Goal: Download file/media

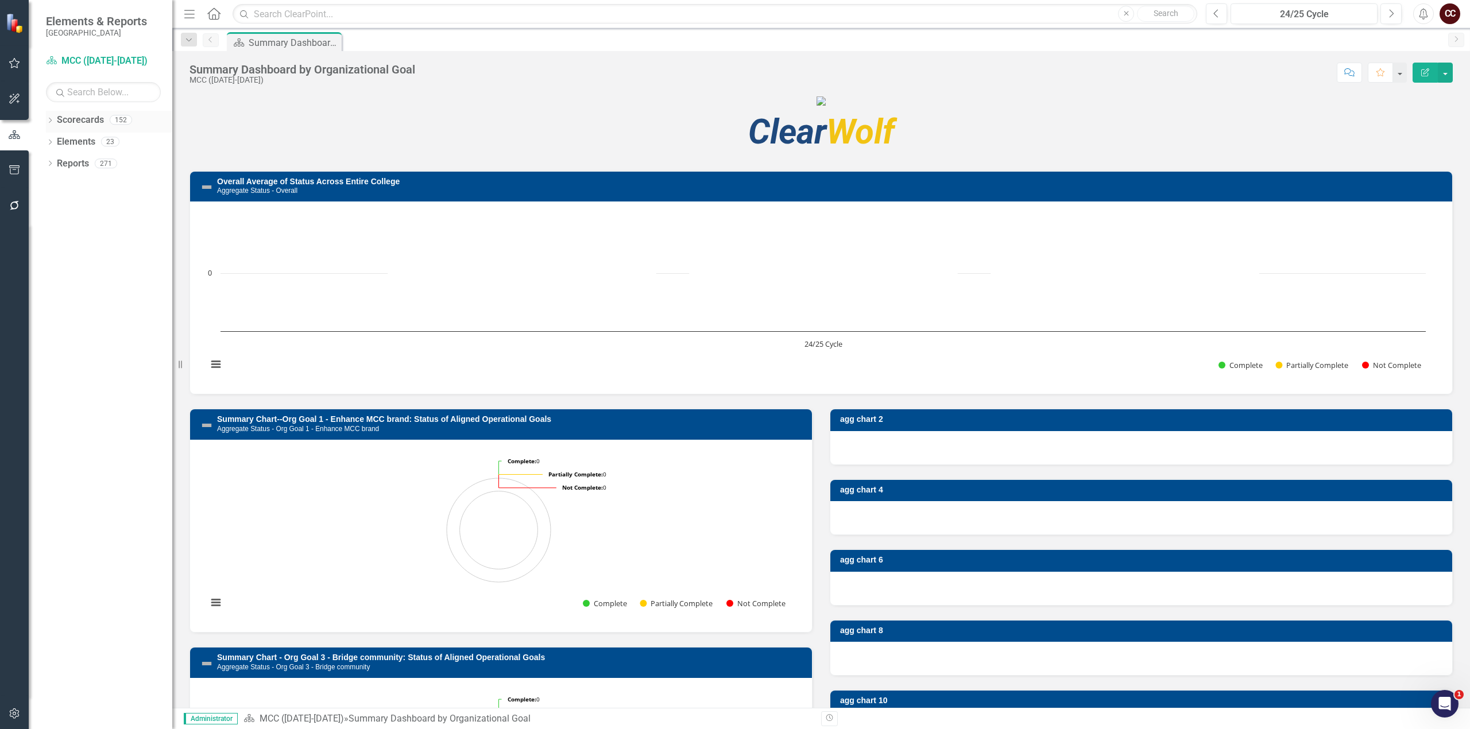
click at [47, 122] on icon "Dropdown" at bounding box center [50, 121] width 8 height 6
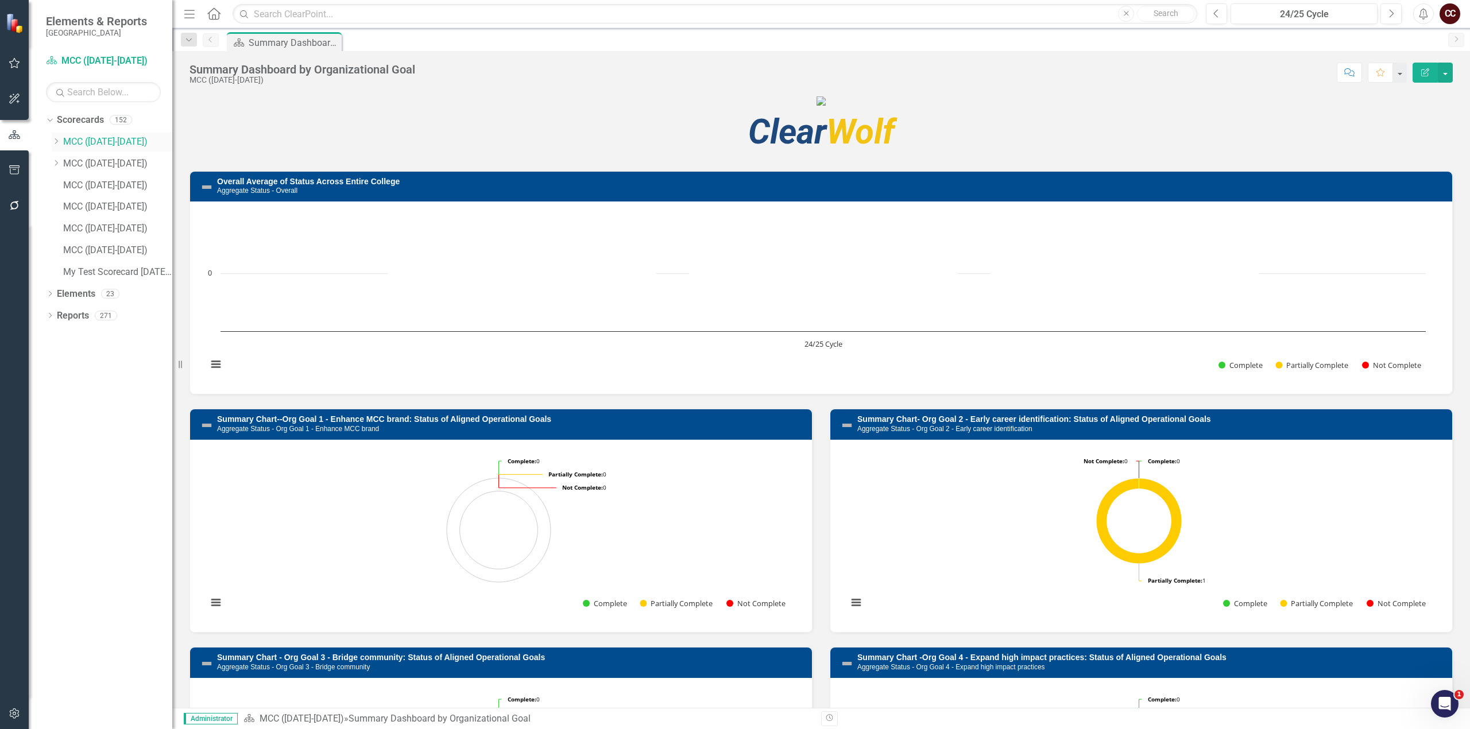
click at [52, 138] on icon "Dropdown" at bounding box center [56, 141] width 9 height 7
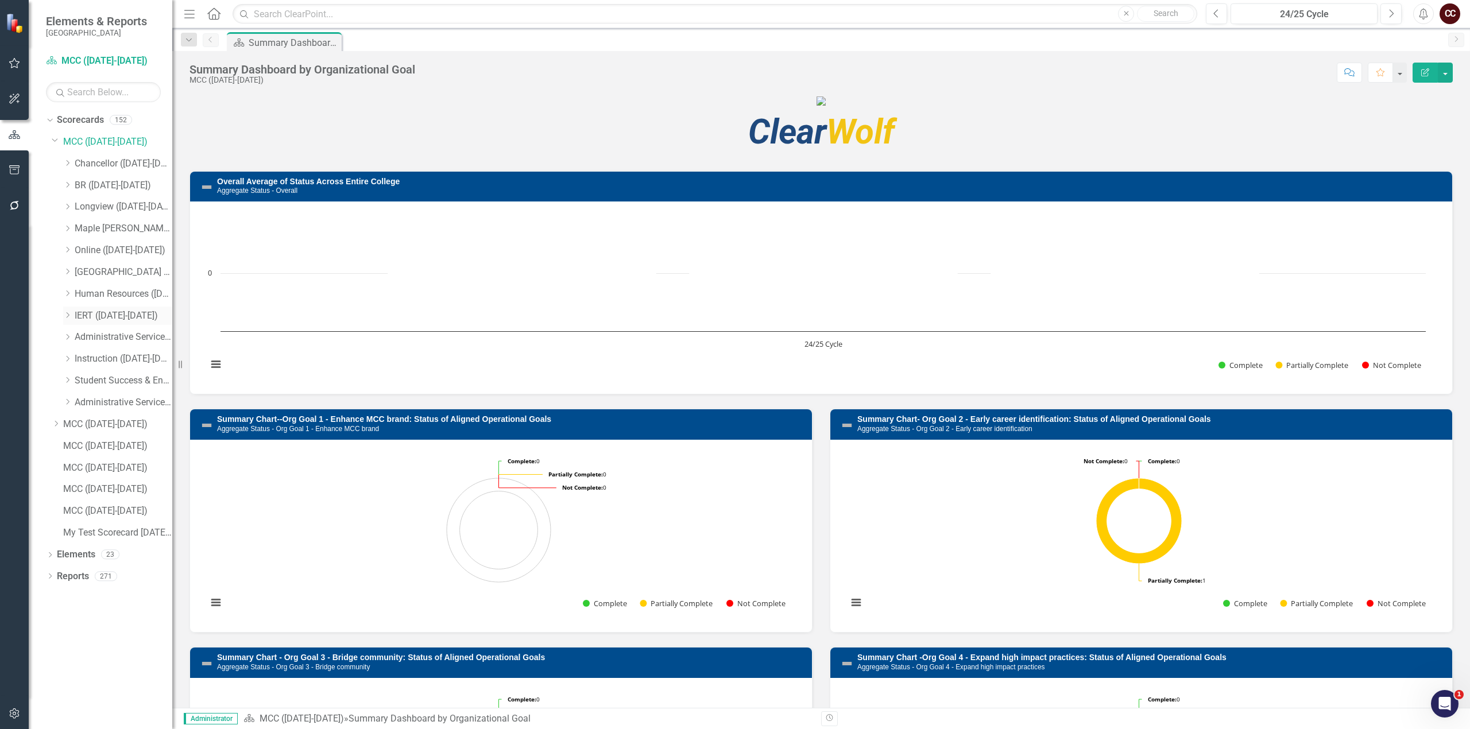
click at [98, 317] on link "IERT ([DATE]-[DATE])" at bounding box center [124, 315] width 98 height 13
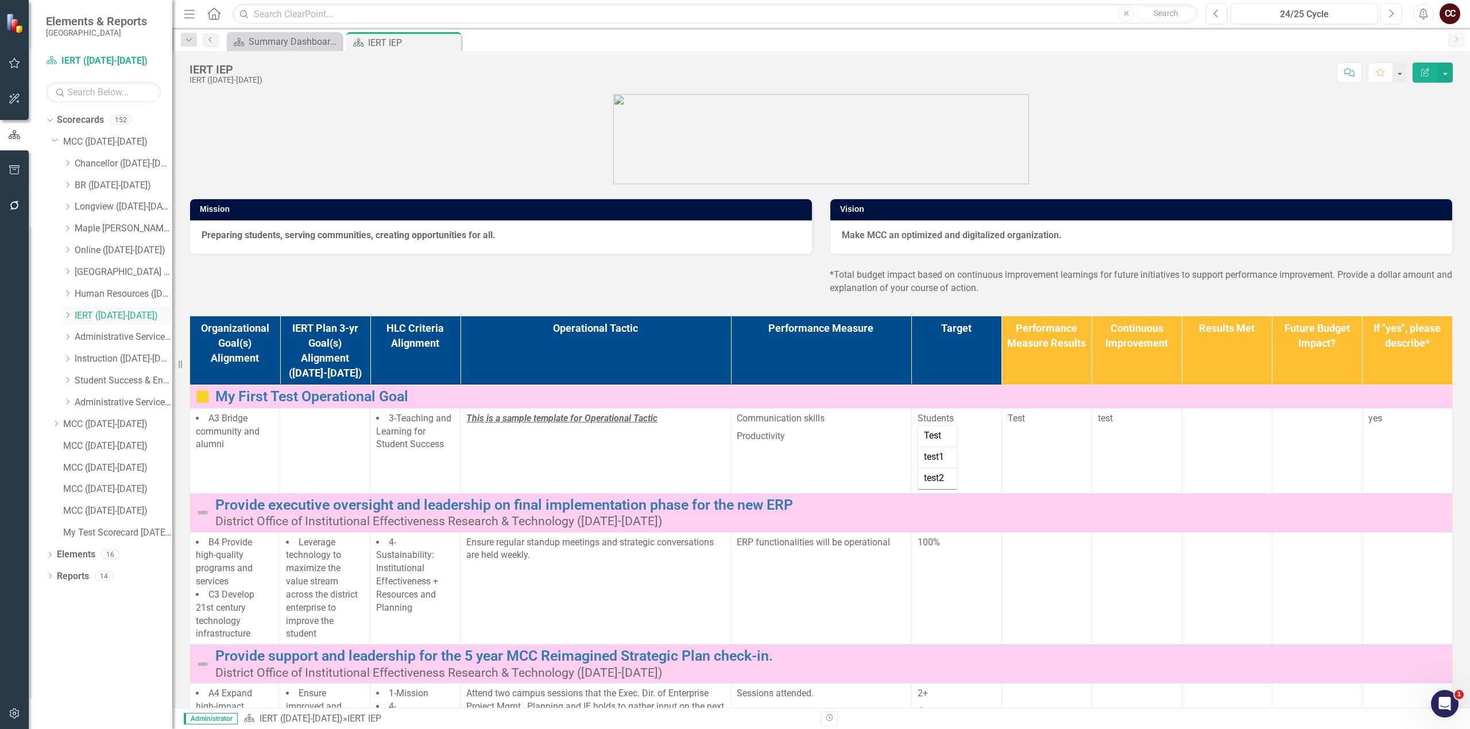
click at [69, 315] on icon at bounding box center [68, 315] width 3 height 6
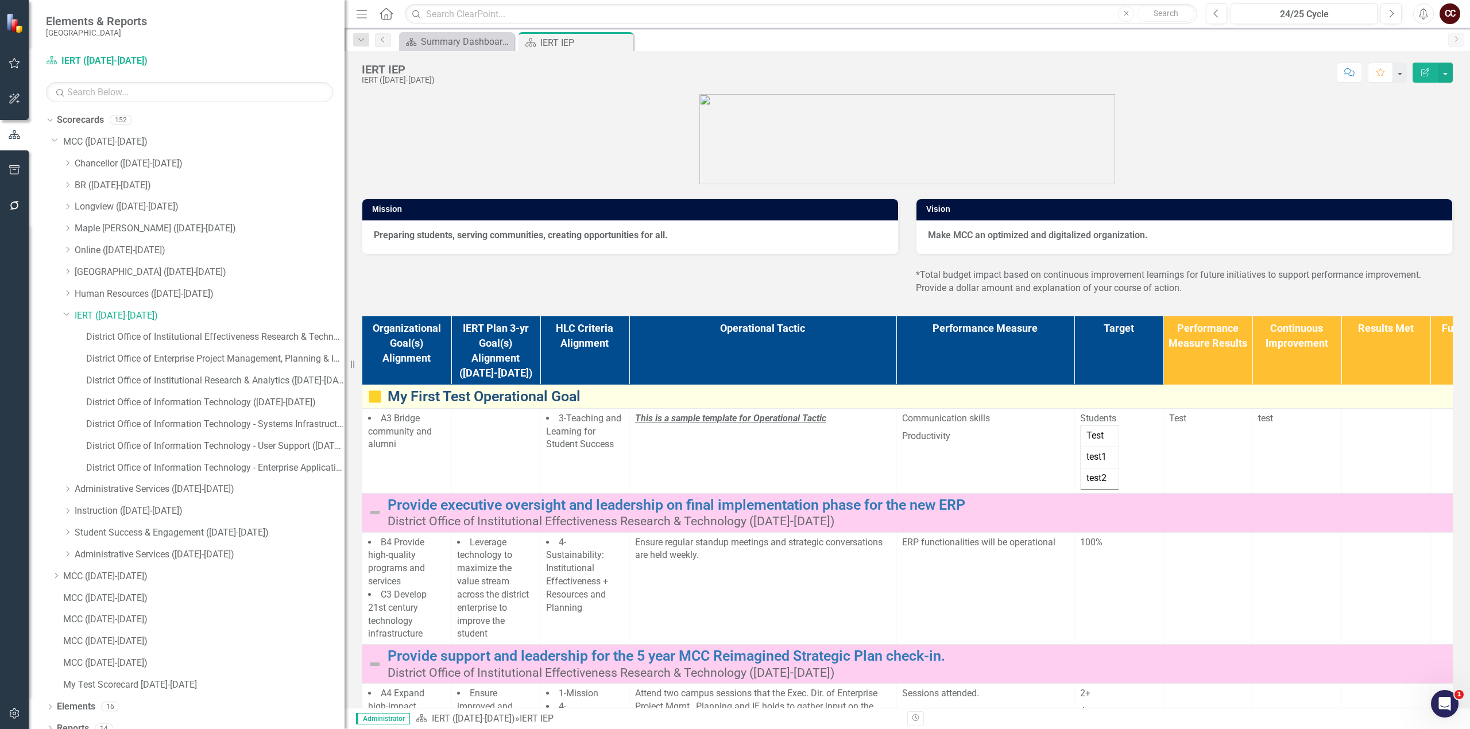
drag, startPoint x: 175, startPoint y: 370, endPoint x: 496, endPoint y: 389, distance: 322.1
click at [496, 389] on div "Elements & Reports Metropolitan Community College Scorecard IERT ([DATE]-[DATE]…" at bounding box center [735, 364] width 1470 height 729
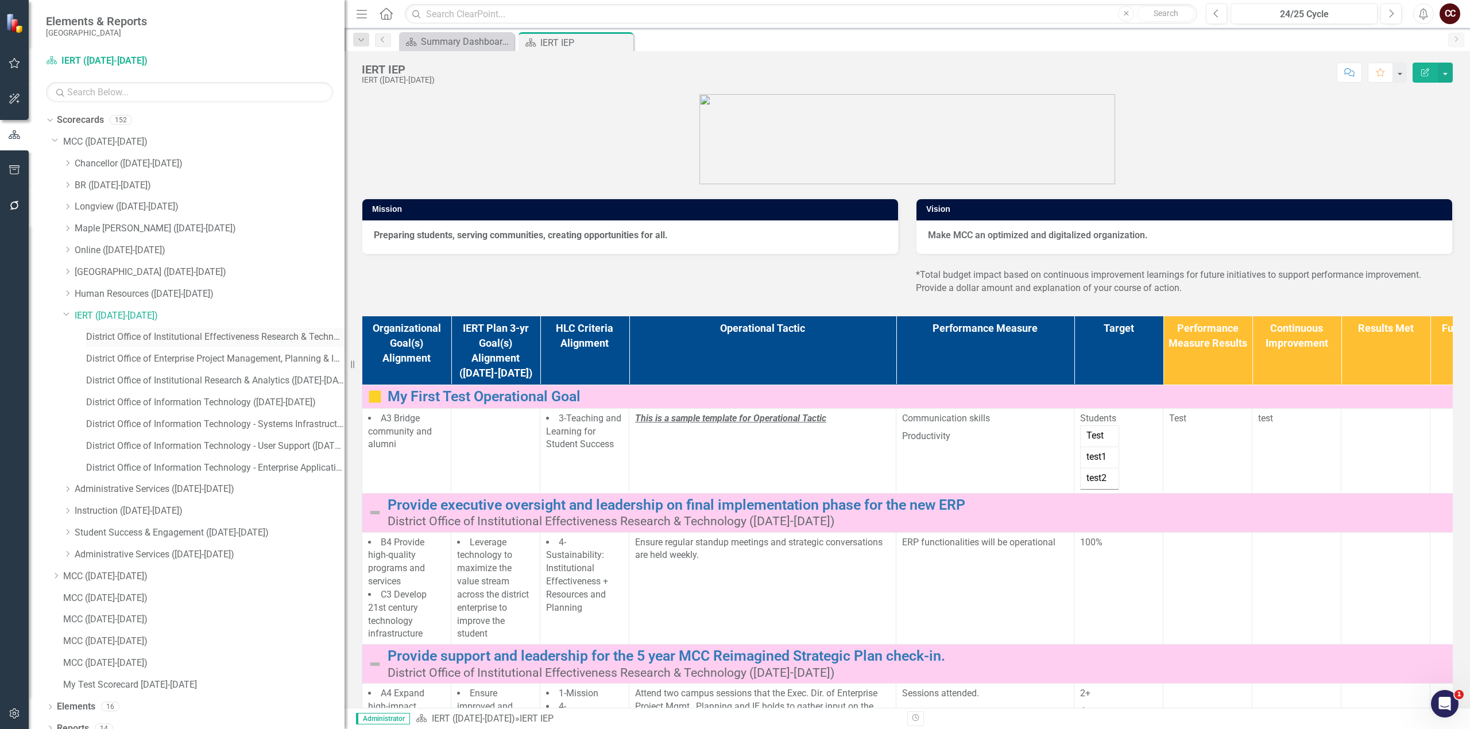
click at [140, 340] on link "District Office of Institutional Effectiveness Research & Technology ([DATE]-[D…" at bounding box center [215, 337] width 258 height 13
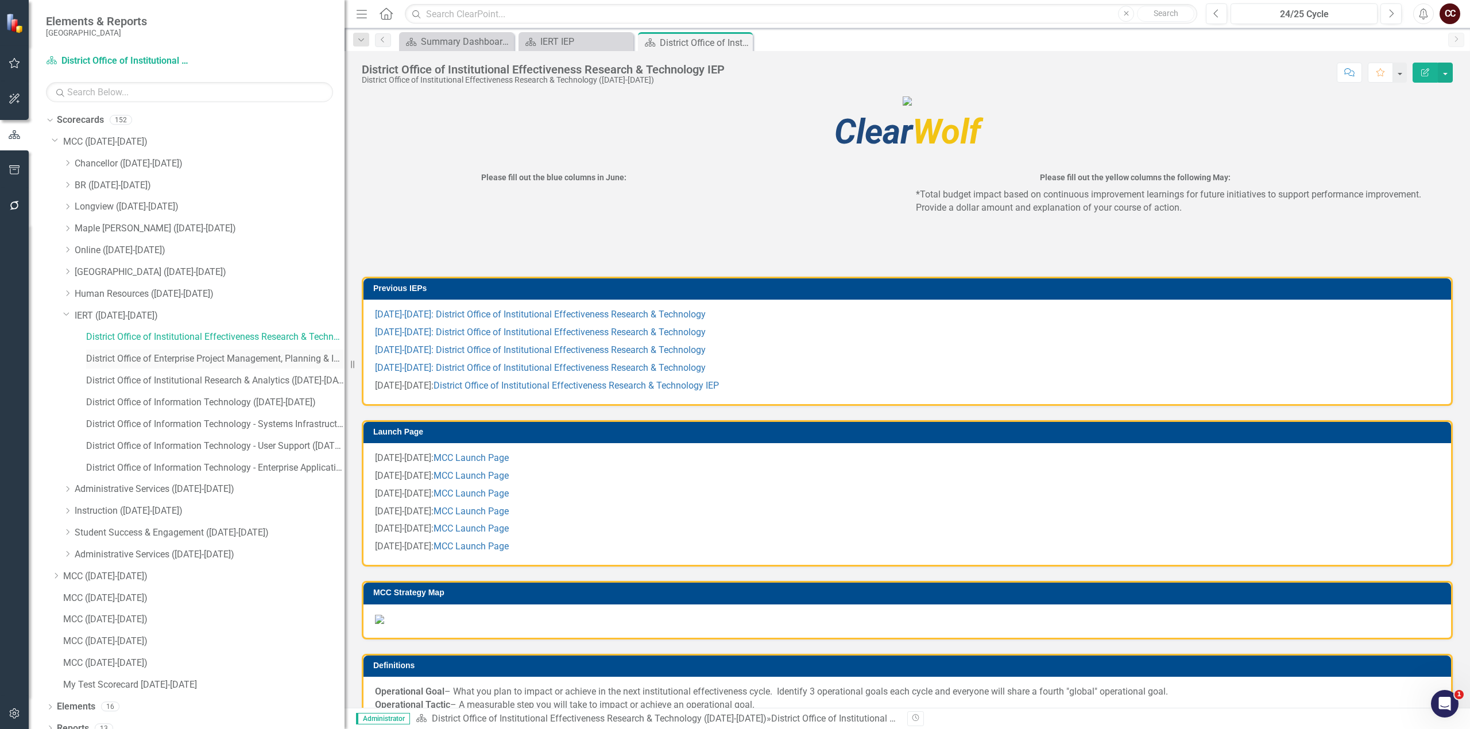
click at [141, 357] on link "District Office of Enterprise Project Management, Planning & Institutional Effe…" at bounding box center [215, 359] width 258 height 13
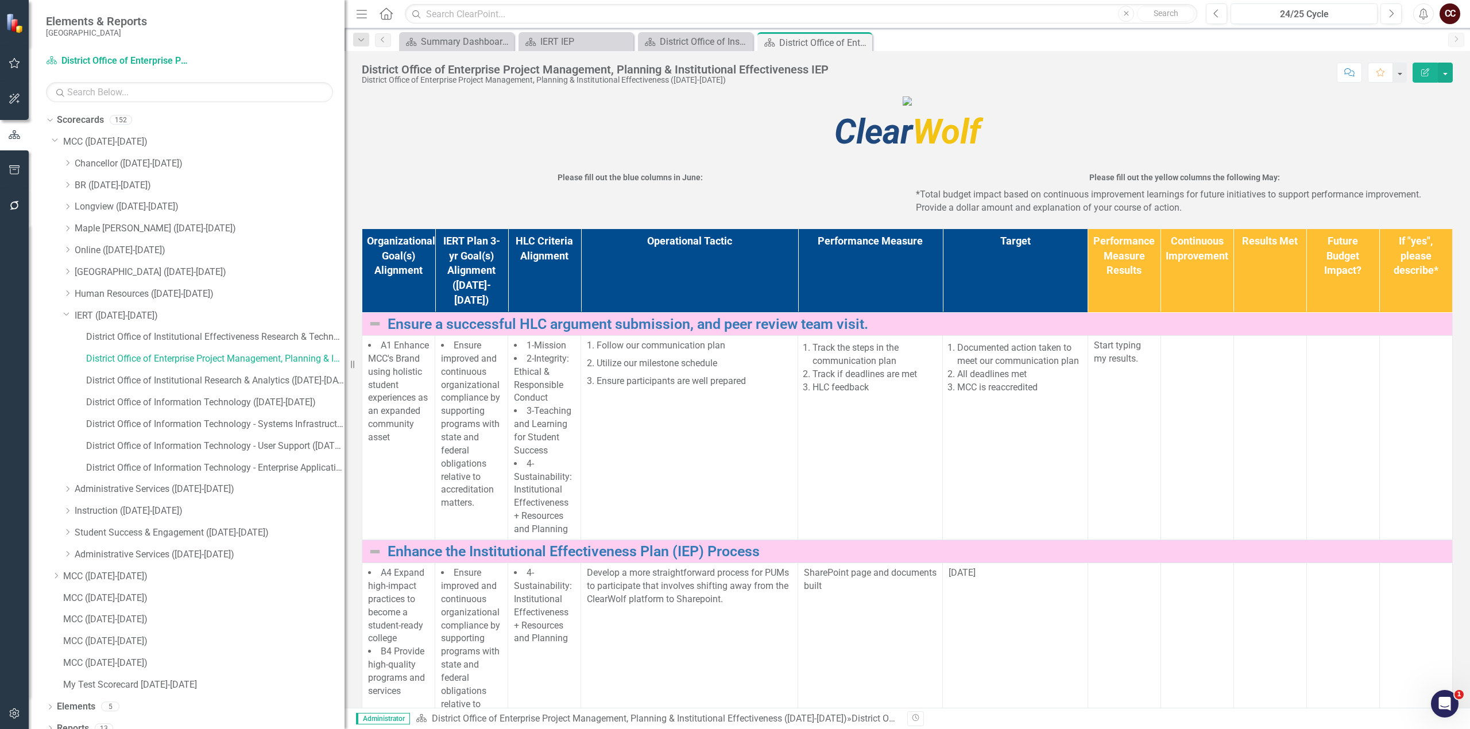
click at [1428, 70] on icon "Edit Report" at bounding box center [1425, 72] width 10 height 8
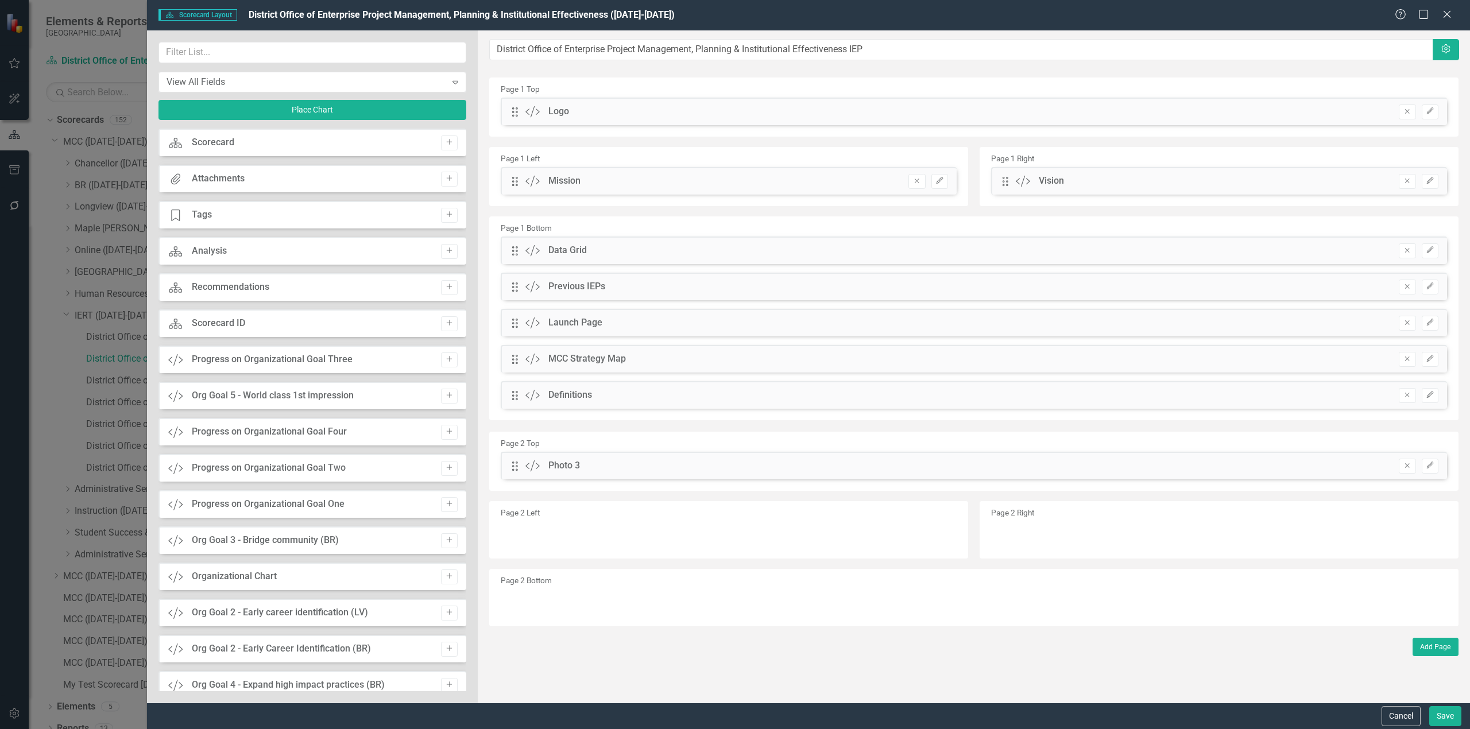
click at [214, 143] on div "Scorecard" at bounding box center [213, 142] width 42 height 13
click at [1447, 11] on icon "Close" at bounding box center [1446, 14] width 14 height 11
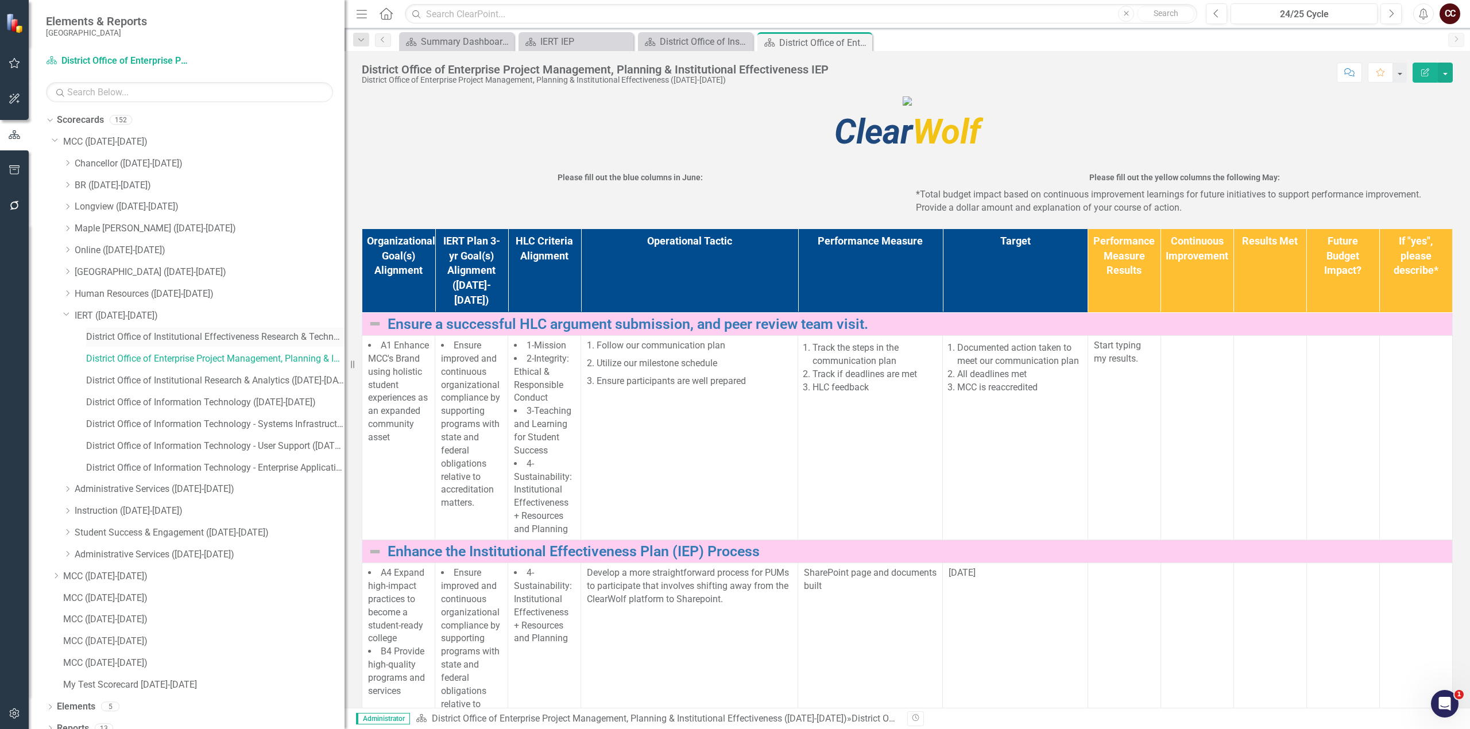
click at [136, 338] on link "District Office of Institutional Effectiveness Research & Technology ([DATE]-[D…" at bounding box center [215, 337] width 258 height 13
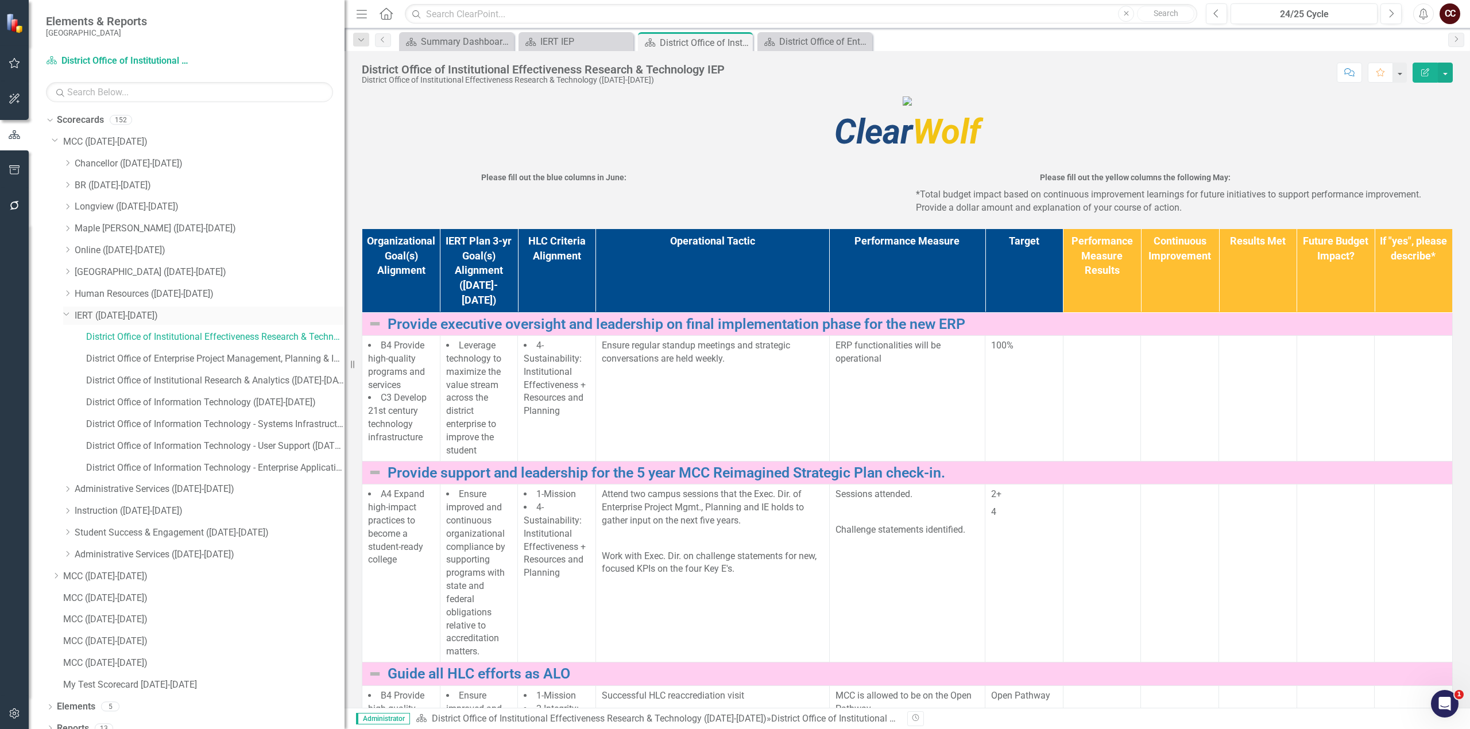
click at [100, 315] on link "IERT ([DATE]-[DATE])" at bounding box center [210, 315] width 270 height 13
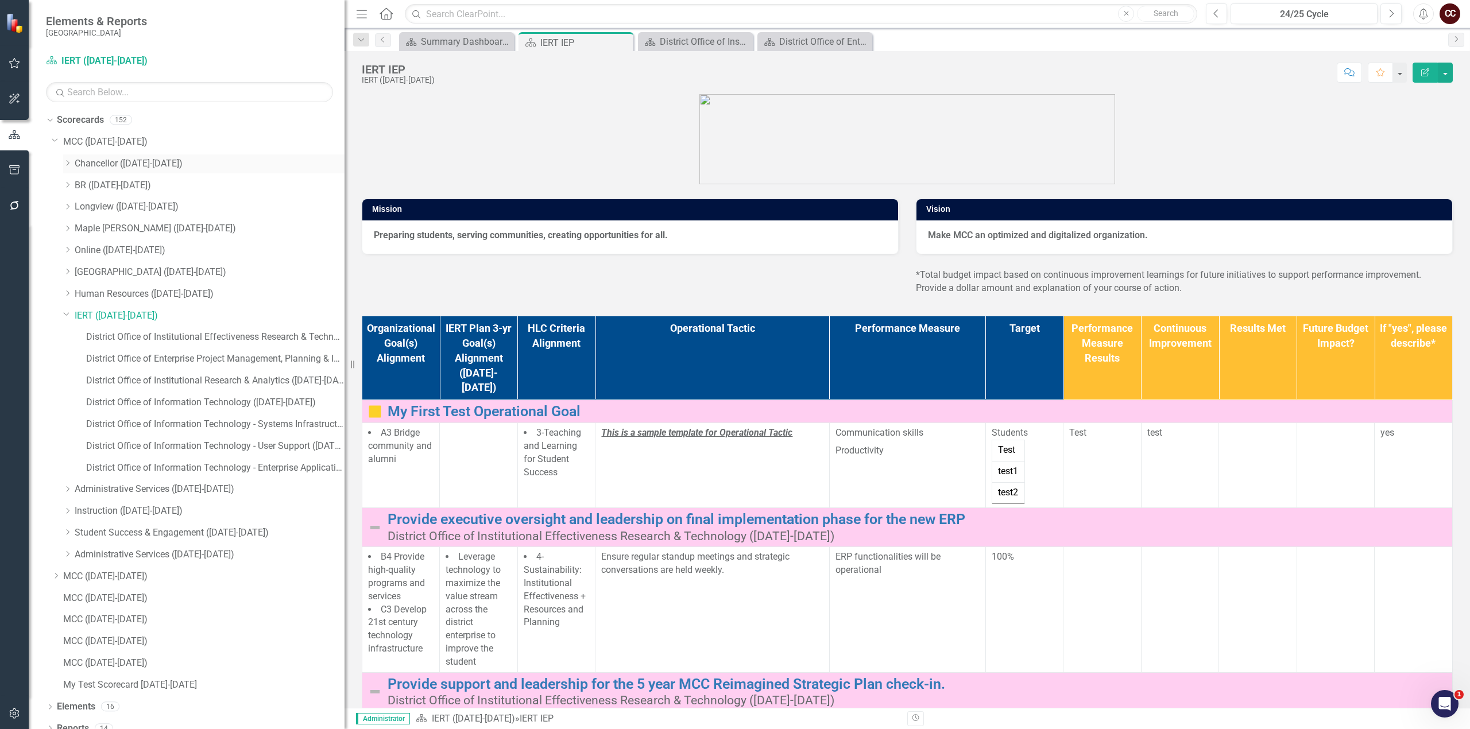
click at [145, 163] on link "Chancellor ([DATE]-[DATE])" at bounding box center [210, 163] width 270 height 13
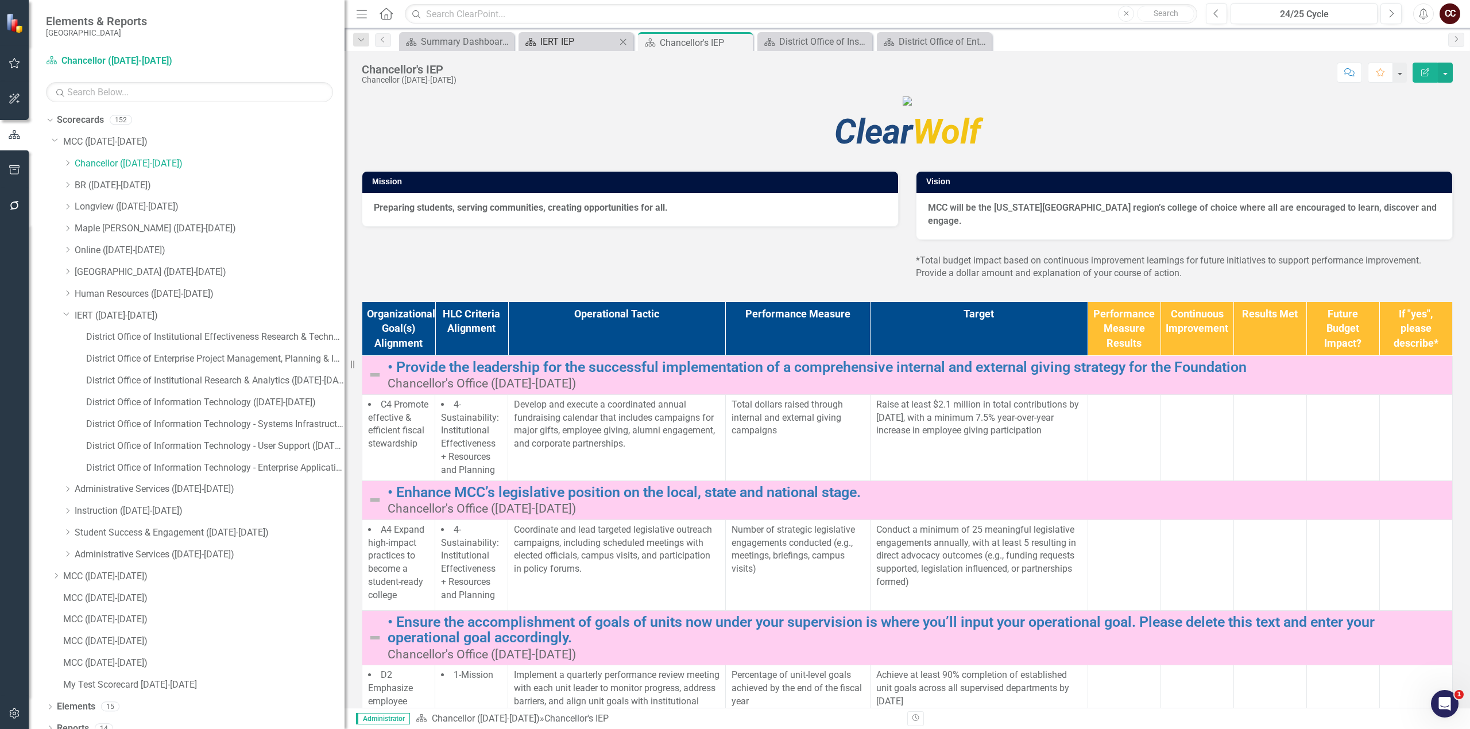
click at [581, 41] on div "IERT IEP" at bounding box center [578, 41] width 76 height 14
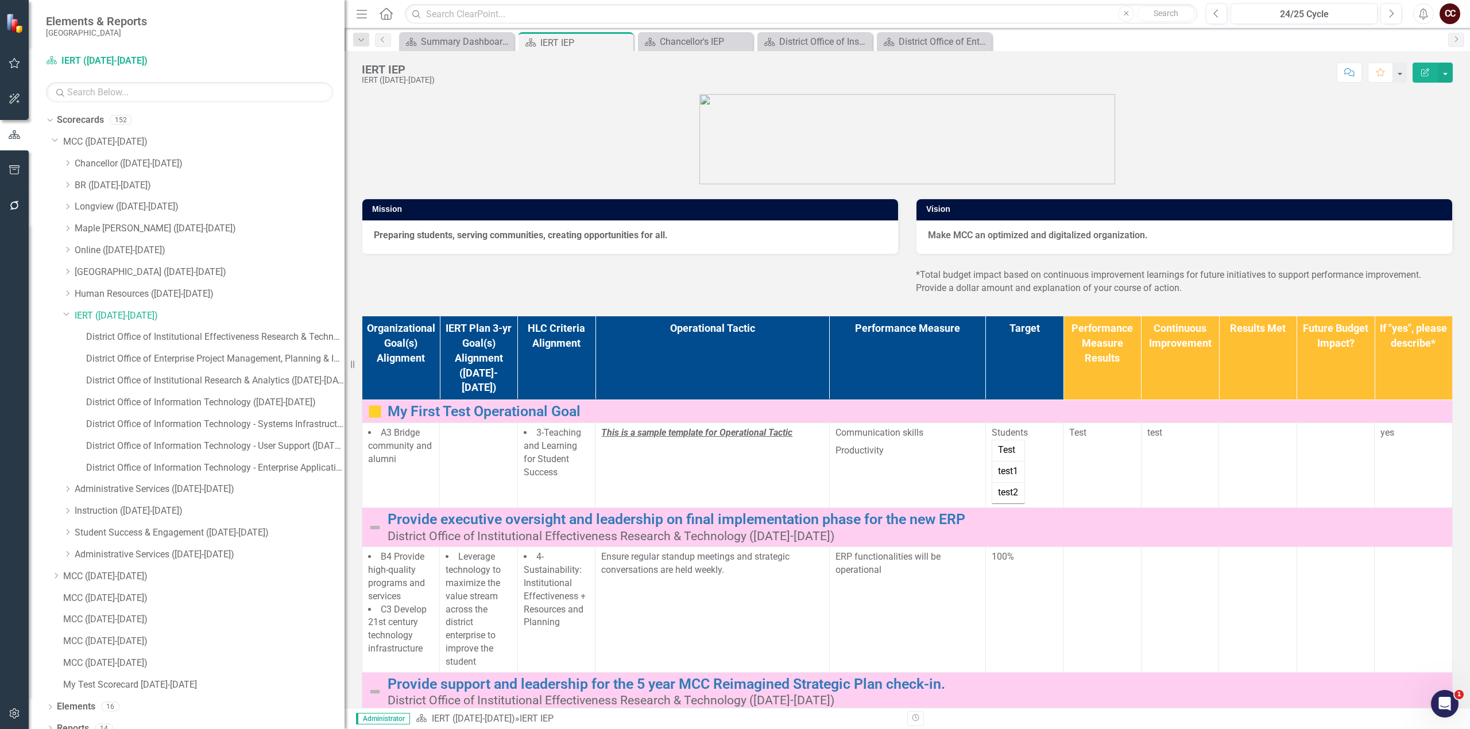
drag, startPoint x: 924, startPoint y: 237, endPoint x: 1142, endPoint y: 244, distance: 217.7
click at [1142, 244] on div "Make MCC an optimized and digitalized organization." at bounding box center [1184, 236] width 536 height 33
click at [689, 37] on div "Chancellor's IEP" at bounding box center [698, 41] width 76 height 14
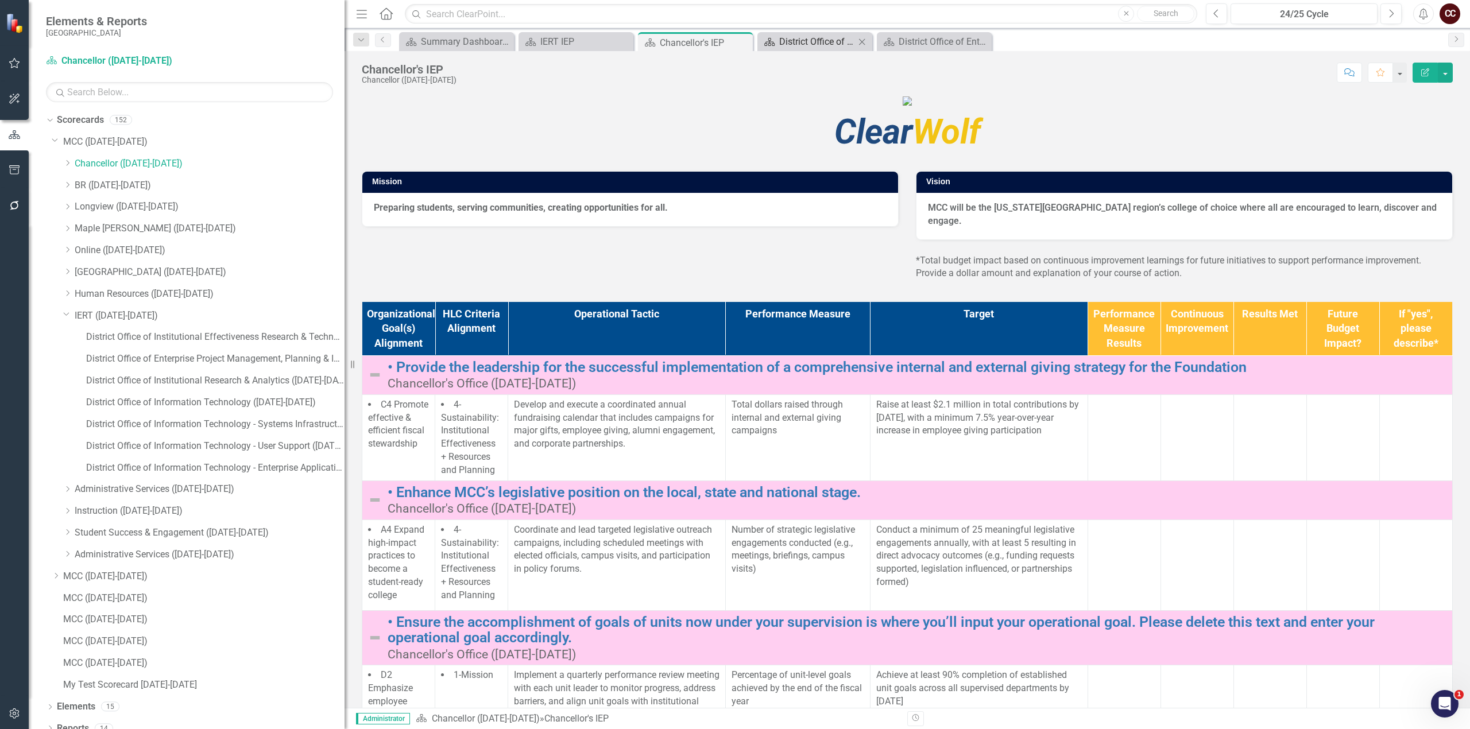
click at [806, 36] on div "District Office of Institutional Effectiveness Research & Technology IEP" at bounding box center [817, 41] width 76 height 14
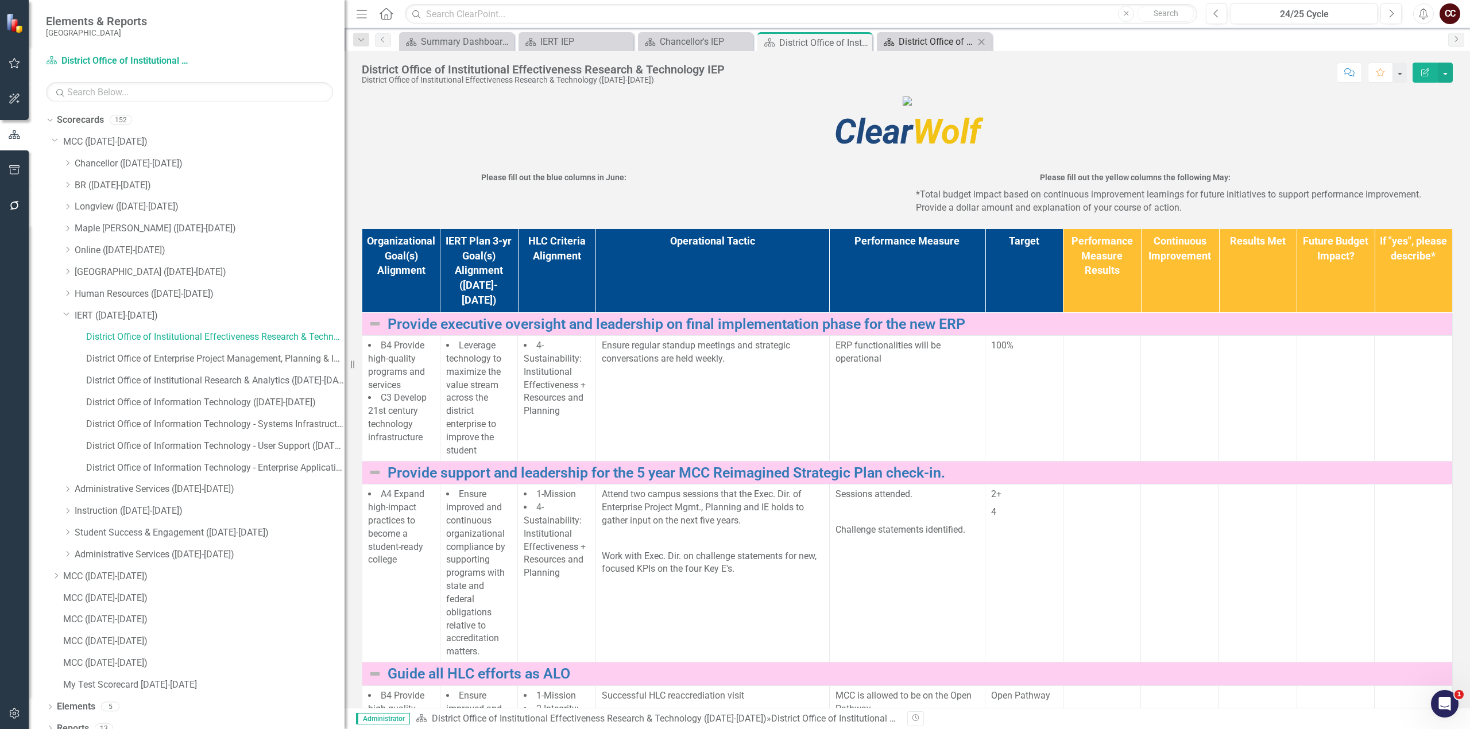
click at [935, 42] on div "District Office of Enterprise Project Management, Planning & Institutional Effe…" at bounding box center [937, 41] width 76 height 14
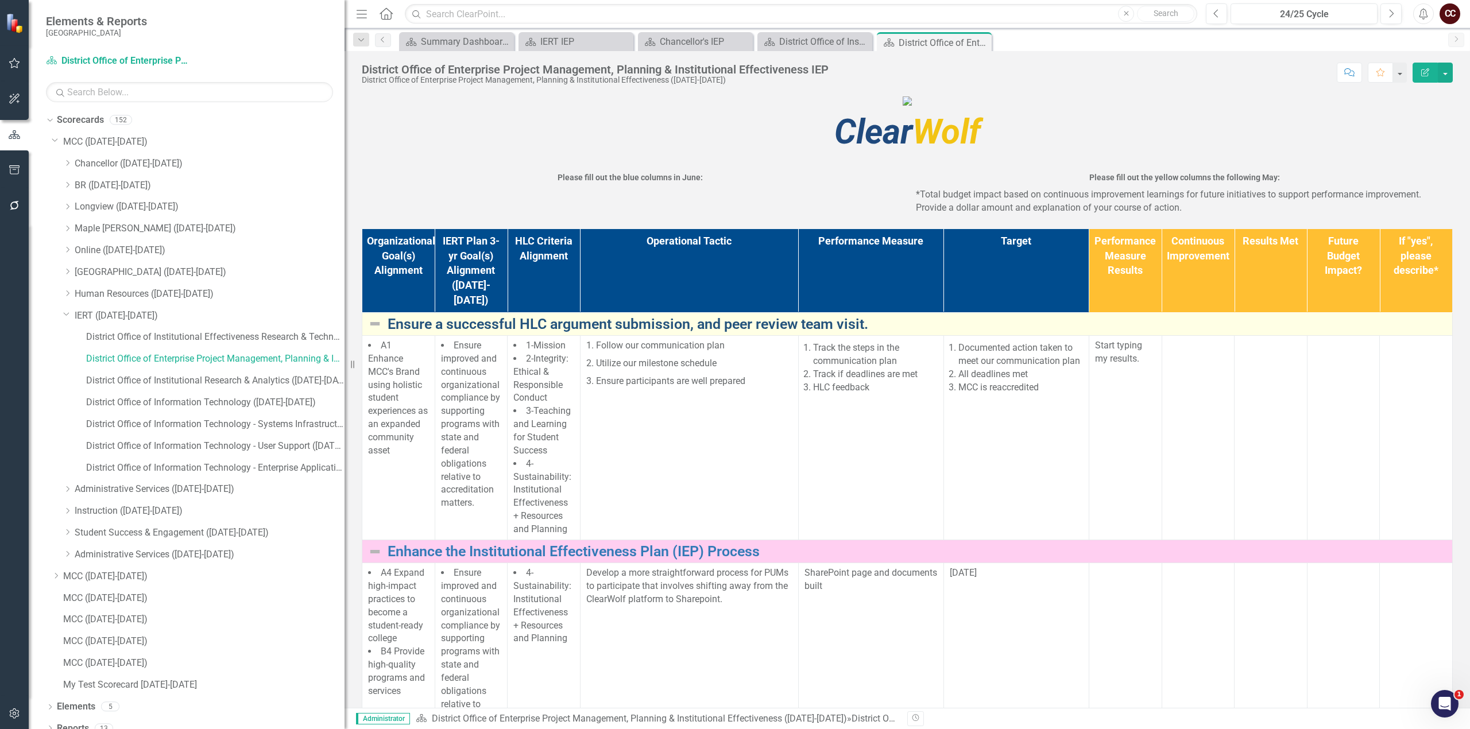
click at [717, 332] on link "Ensure a successful HLC argument submission, and peer review team visit." at bounding box center [917, 324] width 1059 height 16
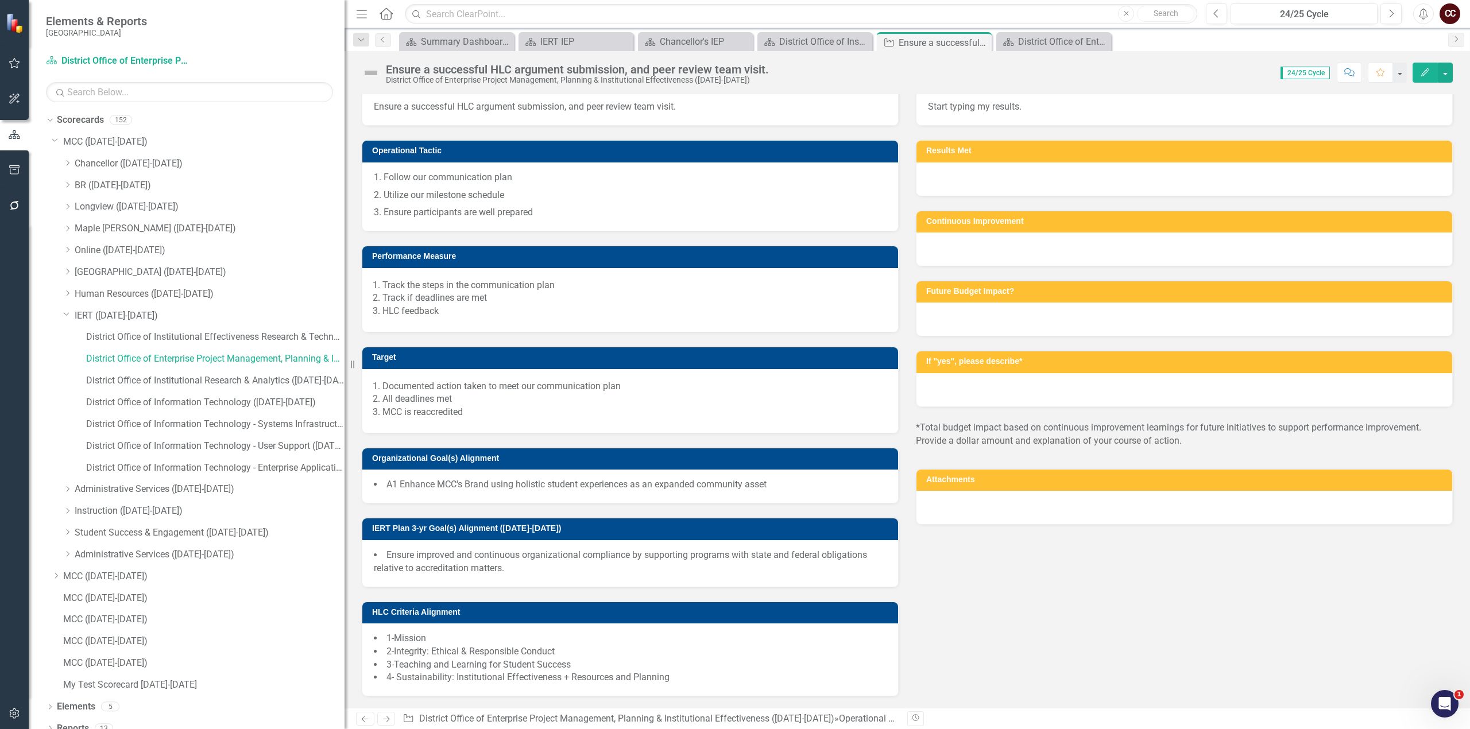
scroll to position [299, 0]
drag, startPoint x: 1317, startPoint y: 498, endPoint x: 1383, endPoint y: 493, distance: 66.3
click at [1318, 499] on div at bounding box center [1184, 507] width 536 height 33
drag, startPoint x: 1406, startPoint y: 474, endPoint x: 1395, endPoint y: 521, distance: 48.3
click at [1406, 478] on h3 "Attachments" at bounding box center [1186, 479] width 520 height 9
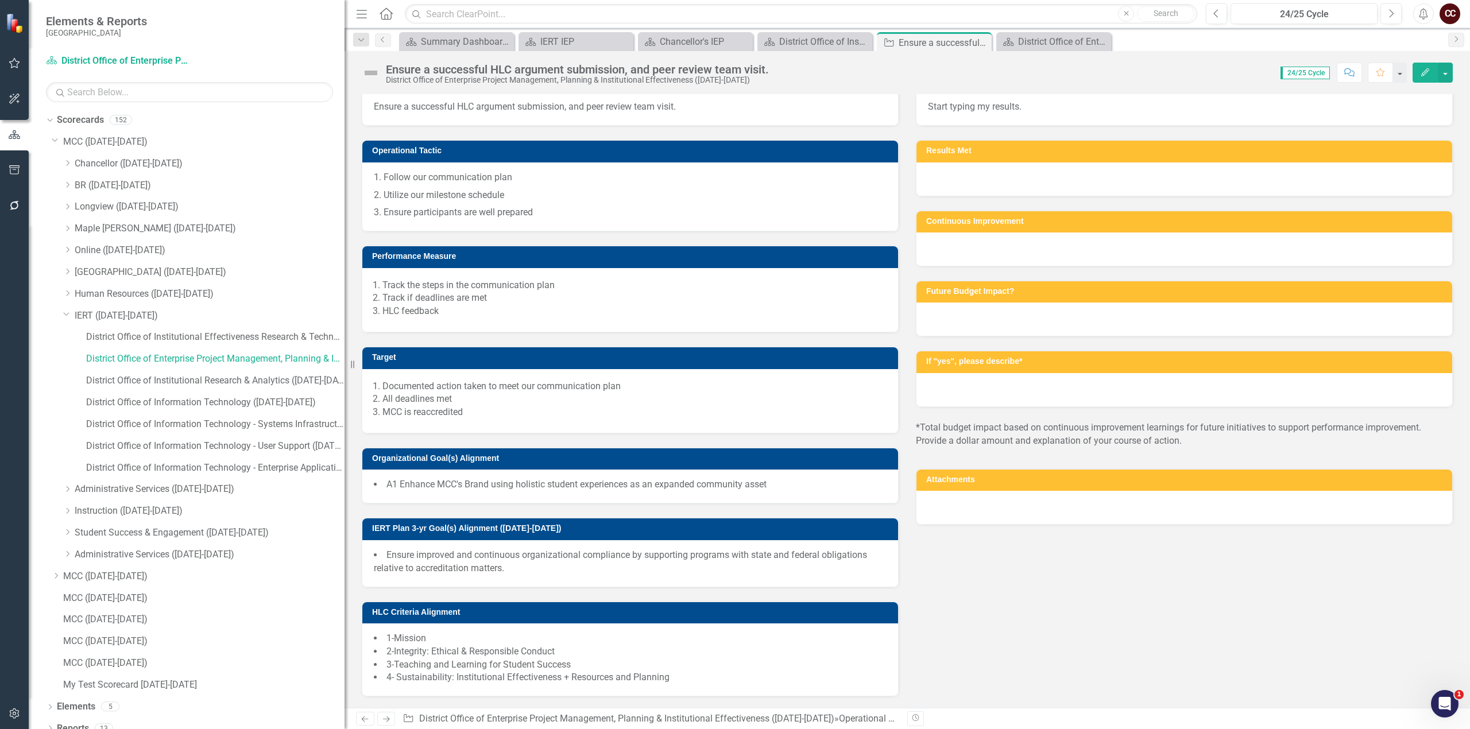
scroll to position [146, 0]
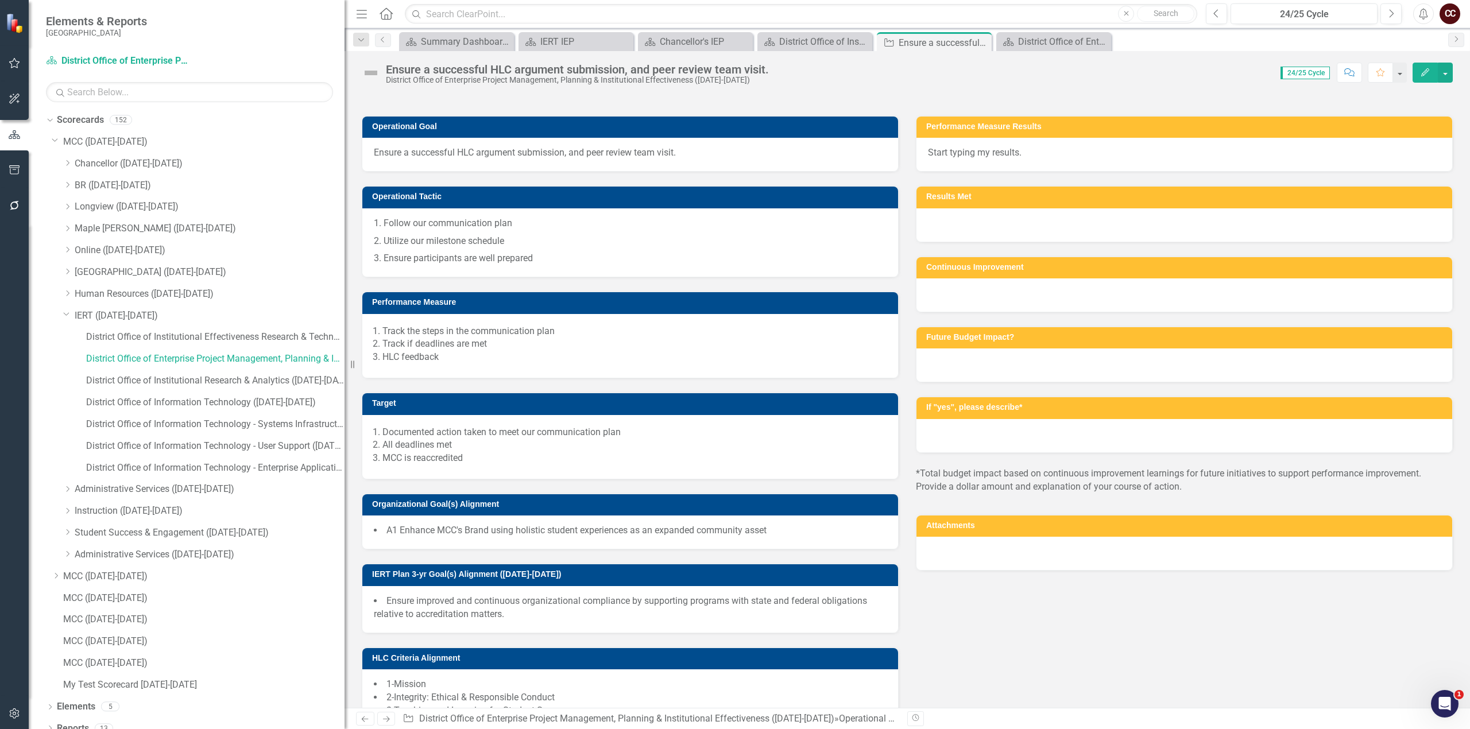
click at [442, 131] on h3 "Operational Goal" at bounding box center [632, 126] width 520 height 9
click at [439, 131] on h3 "Operational Goal" at bounding box center [632, 126] width 520 height 9
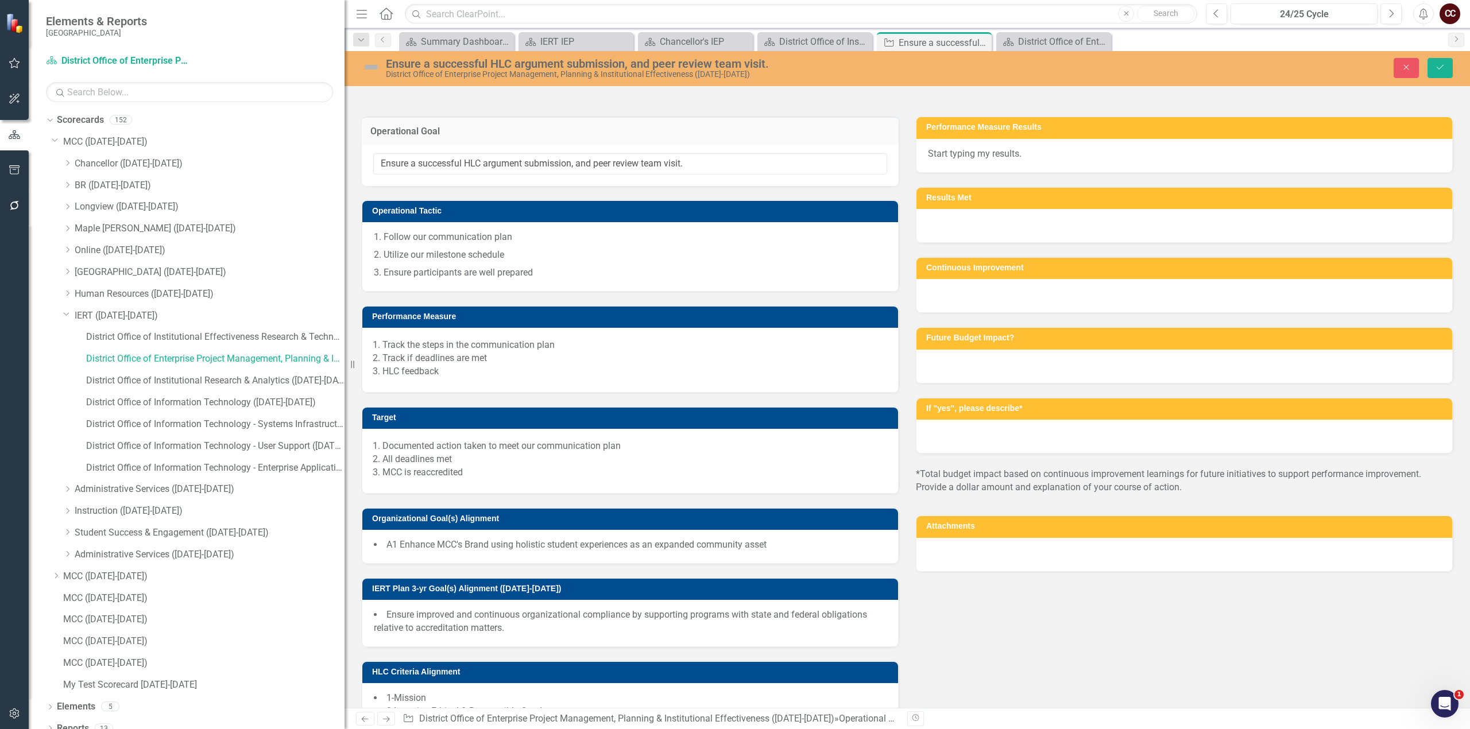
click at [450, 137] on h3 "Operational Goal" at bounding box center [630, 131] width 520 height 10
drag, startPoint x: 443, startPoint y: 233, endPoint x: 368, endPoint y: 233, distance: 75.2
click at [368, 145] on div "Operational Goal" at bounding box center [630, 131] width 537 height 28
drag, startPoint x: 368, startPoint y: 233, endPoint x: 460, endPoint y: 239, distance: 92.1
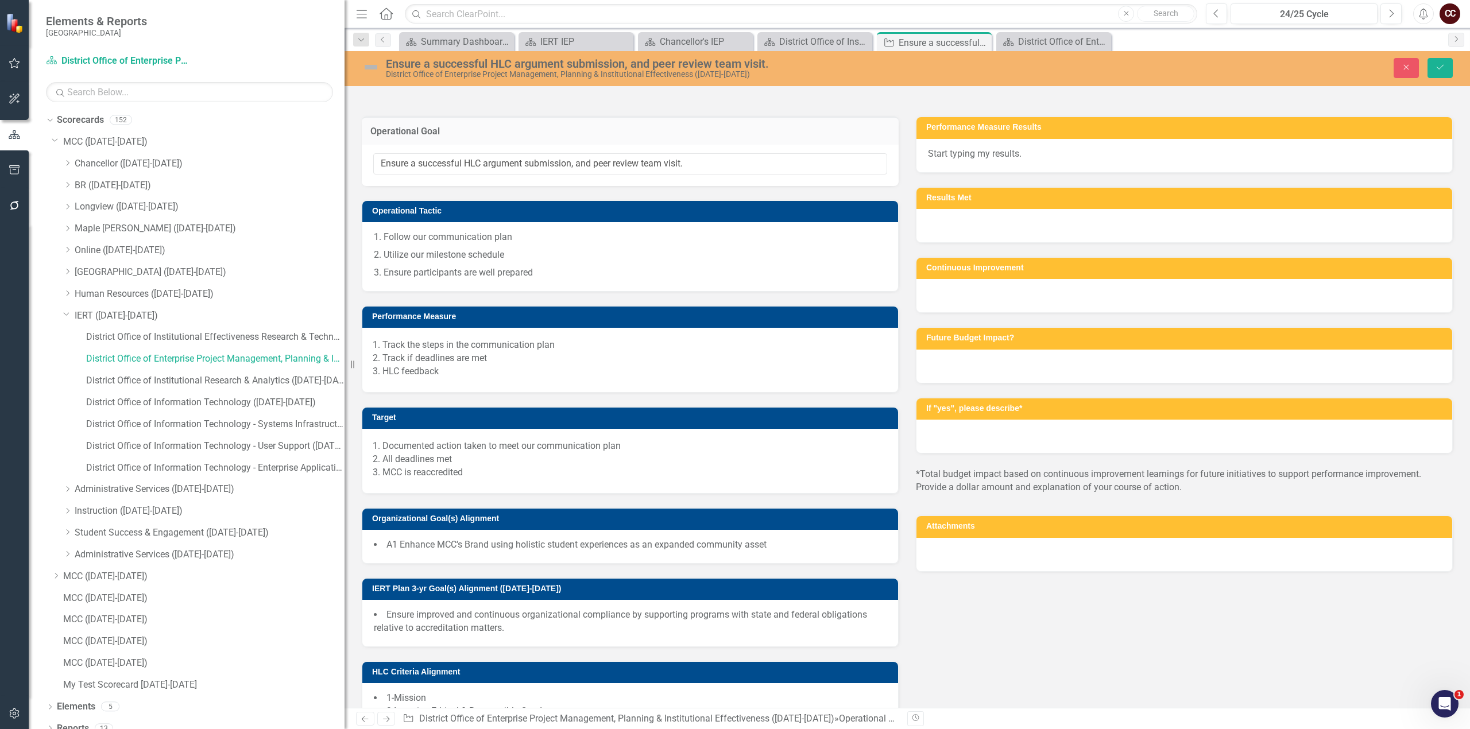
click at [456, 145] on div "Operational Goal" at bounding box center [630, 131] width 537 height 28
click at [1407, 70] on icon "Close" at bounding box center [1406, 67] width 10 height 8
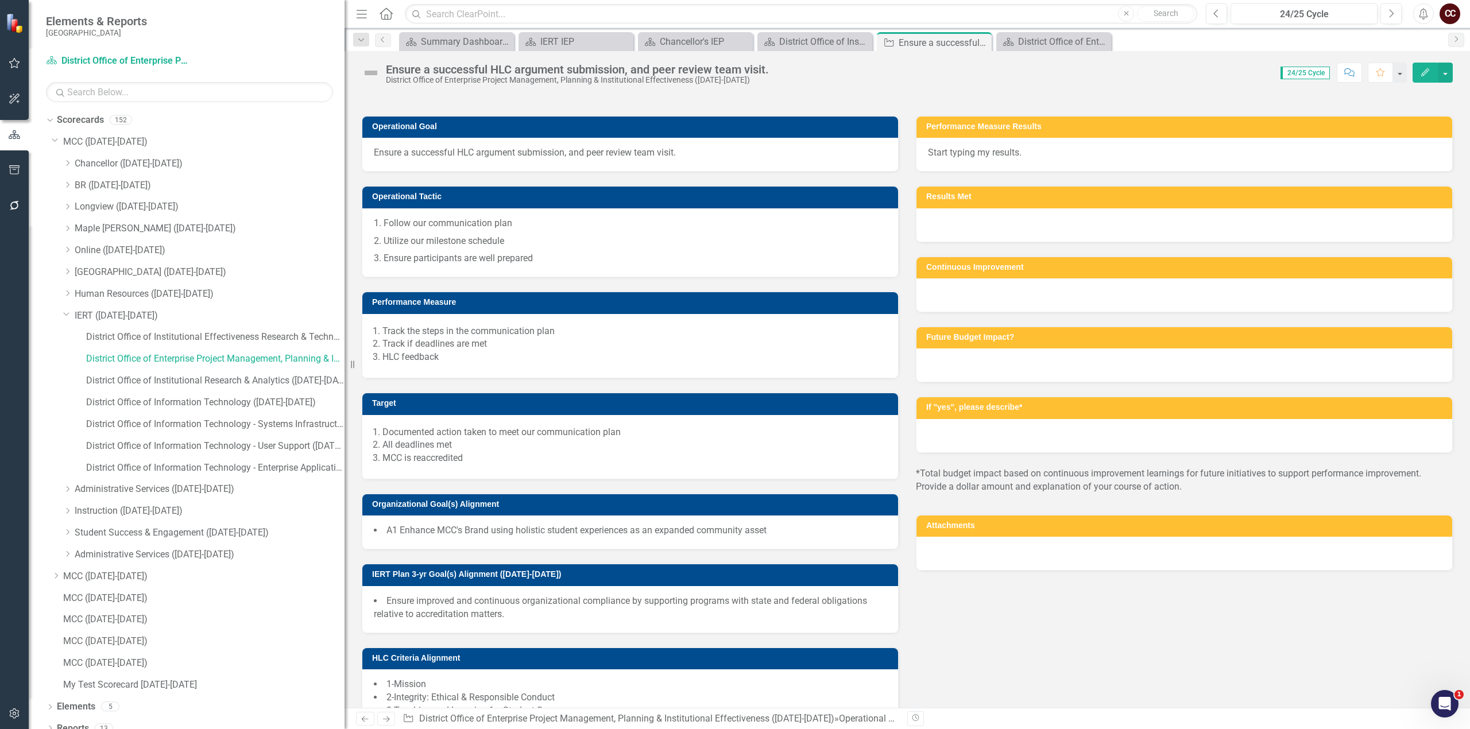
drag, startPoint x: 439, startPoint y: 229, endPoint x: 363, endPoint y: 237, distance: 75.6
click at [352, 235] on div "Elements & Reports Metropolitan Community College Scorecard District Office of …" at bounding box center [735, 364] width 1470 height 729
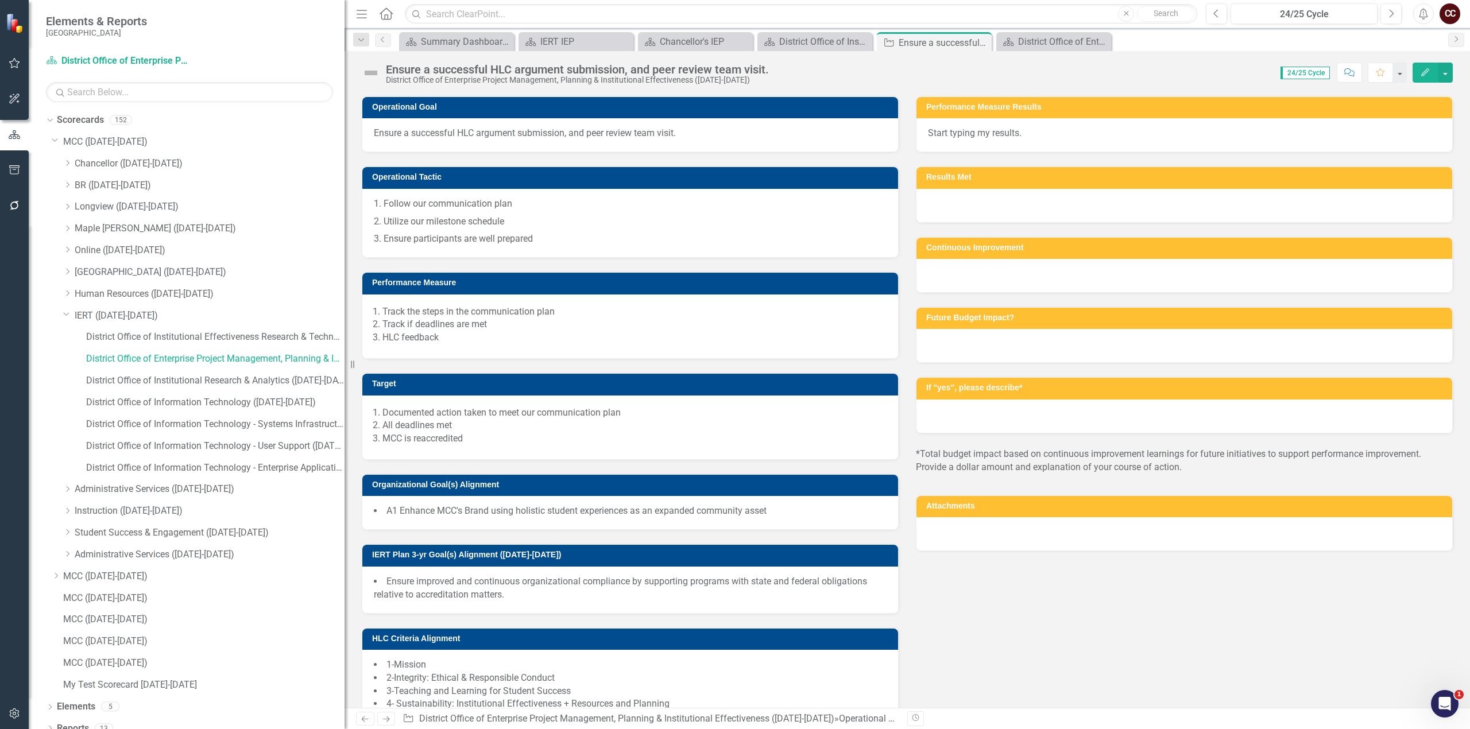
scroll to position [0, 0]
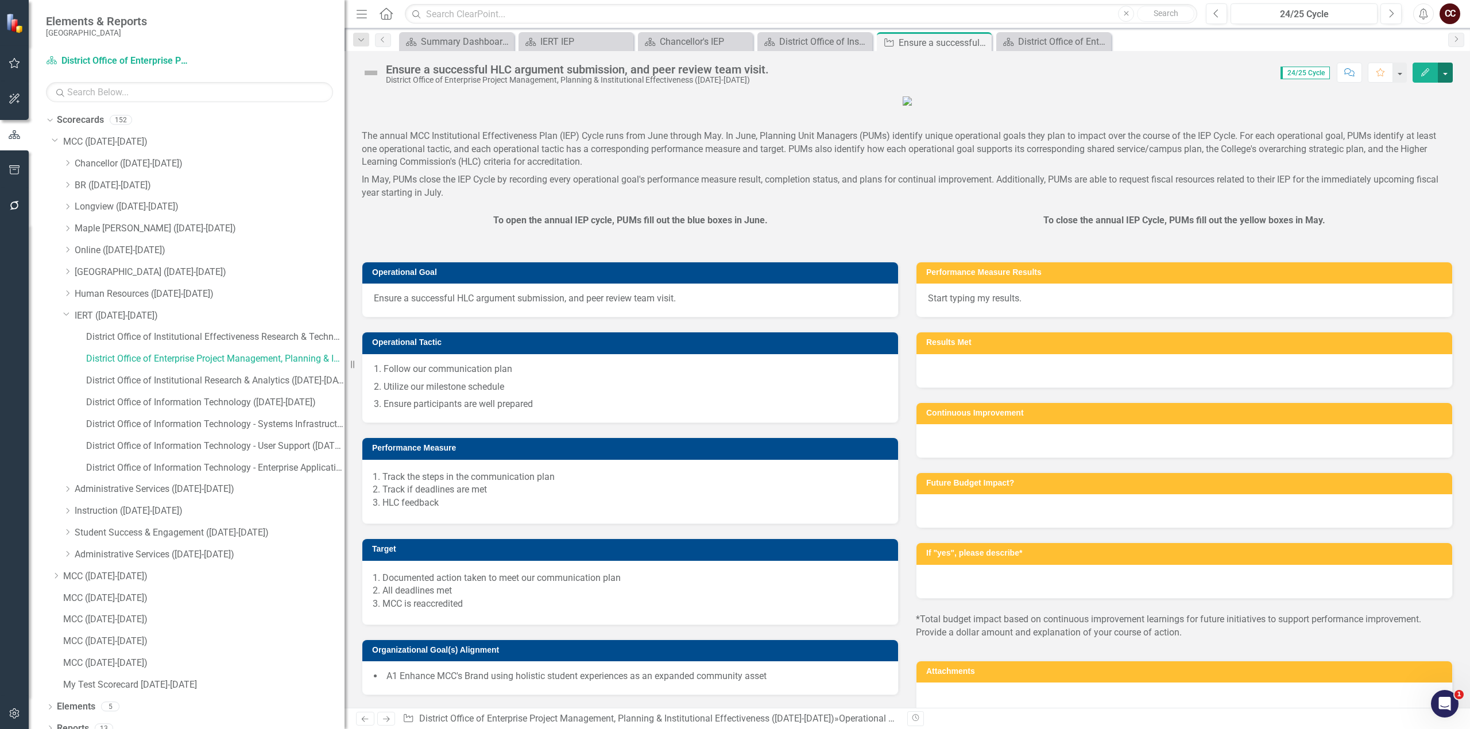
click at [1445, 71] on button "button" at bounding box center [1445, 73] width 15 height 20
click at [1371, 226] on link "Excel Export to Excel" at bounding box center [1379, 226] width 145 height 21
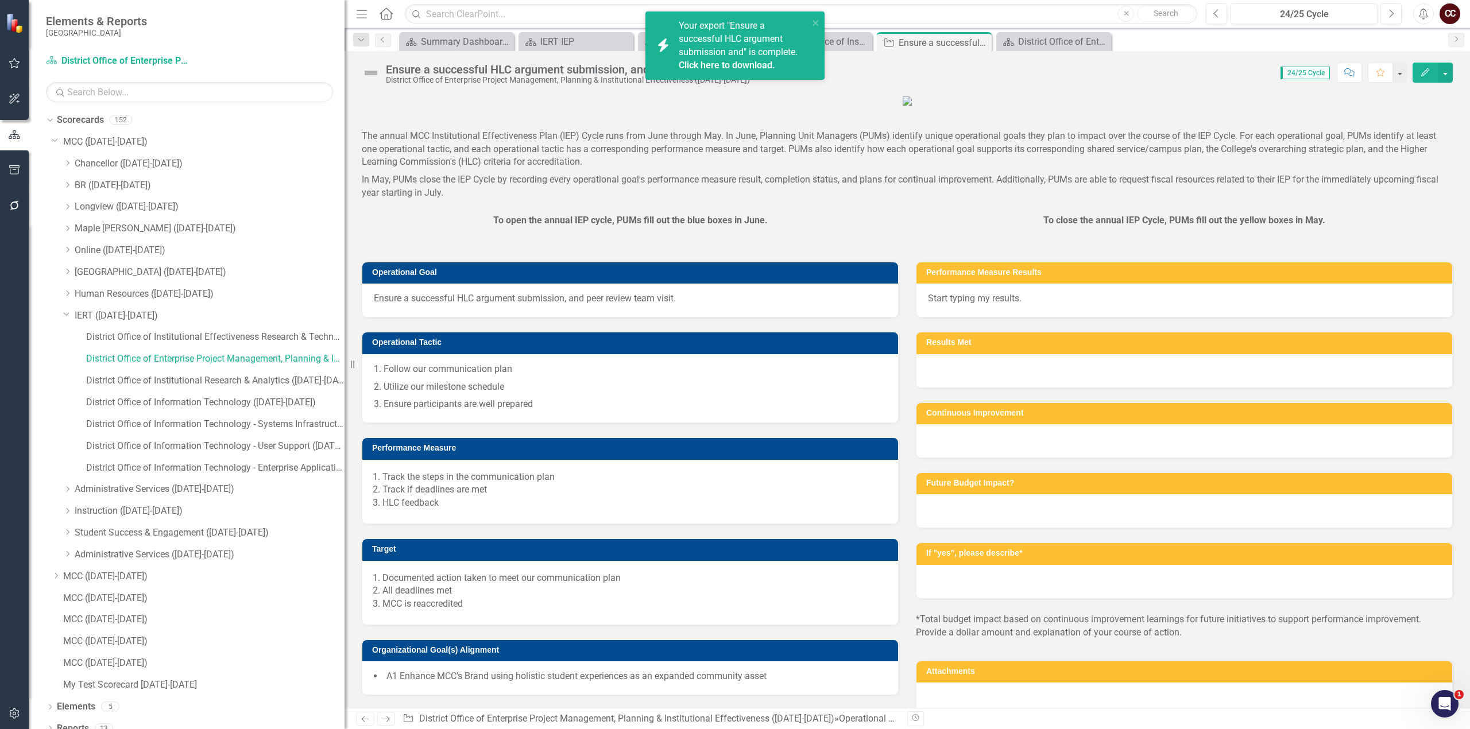
click at [714, 57] on div "Your export "Ensure a successful HLC argument submission and" is complete. Clic…" at bounding box center [744, 46] width 130 height 52
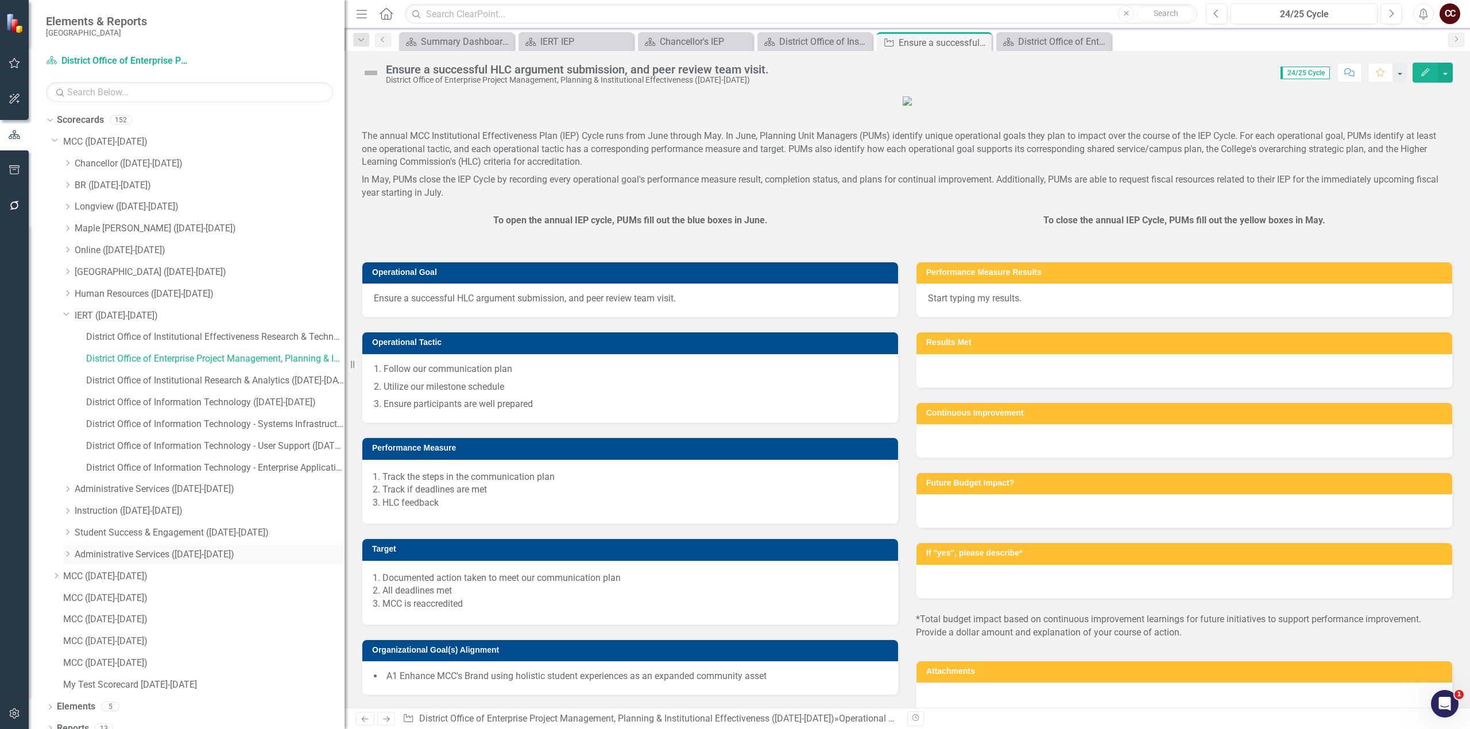
scroll to position [11, 0]
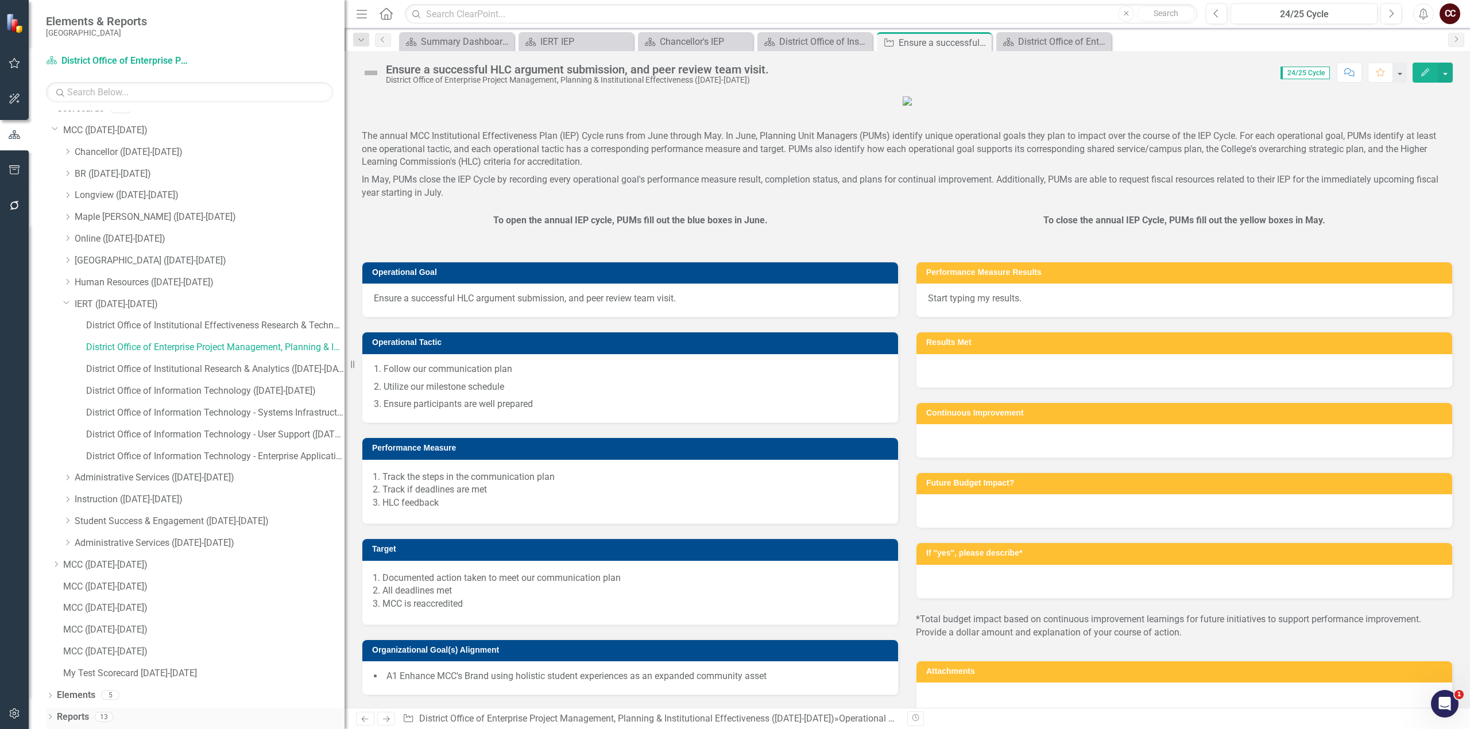
click at [53, 717] on icon "Dropdown" at bounding box center [50, 718] width 8 height 6
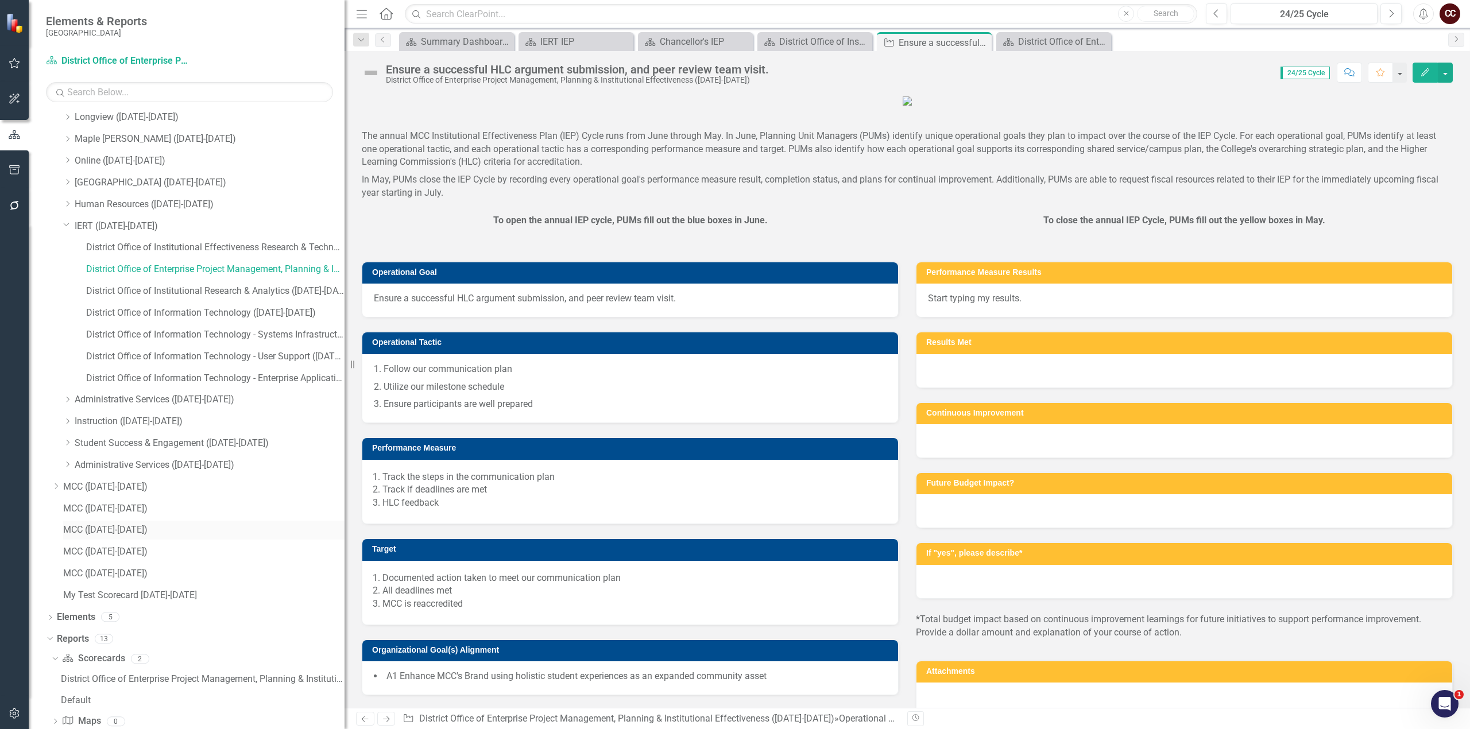
scroll to position [177, 0]
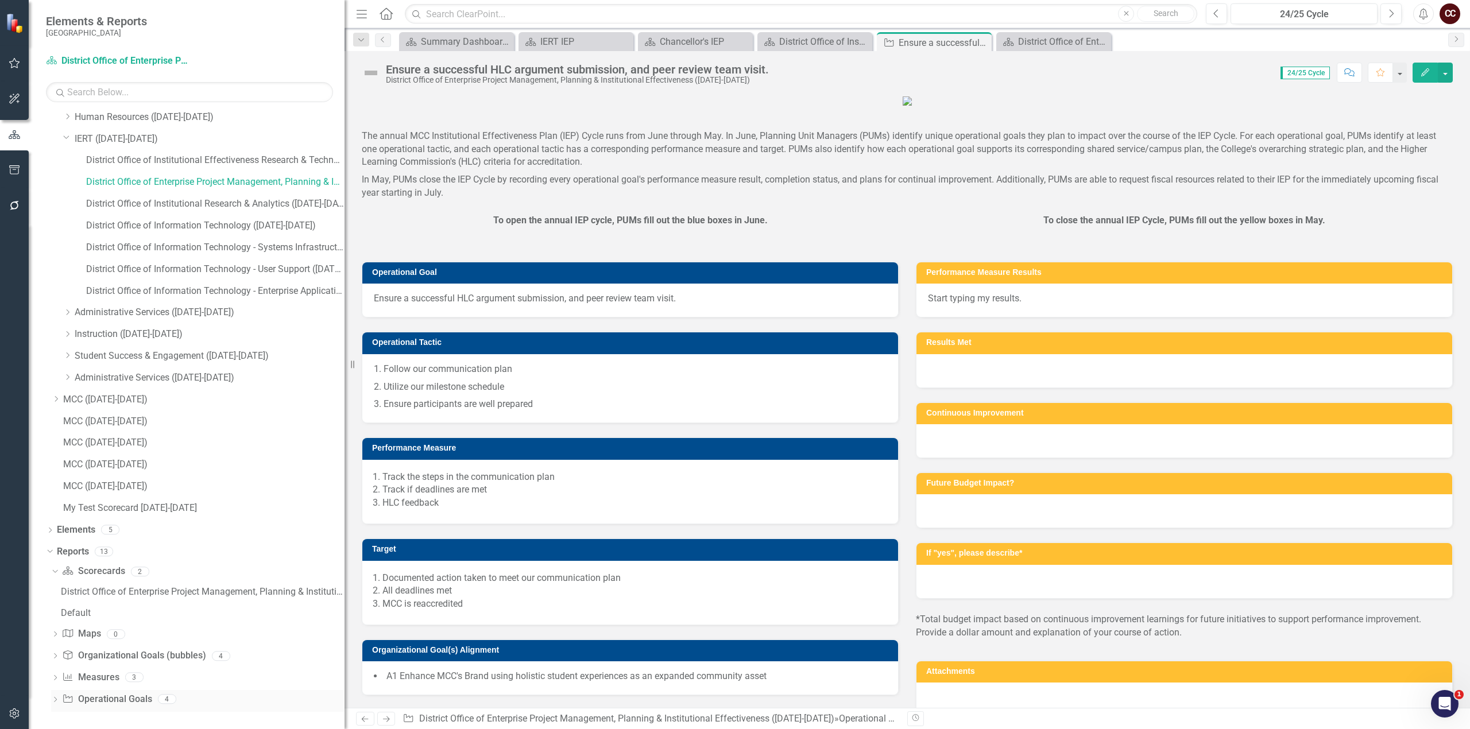
click at [58, 698] on icon "Dropdown" at bounding box center [55, 701] width 8 height 6
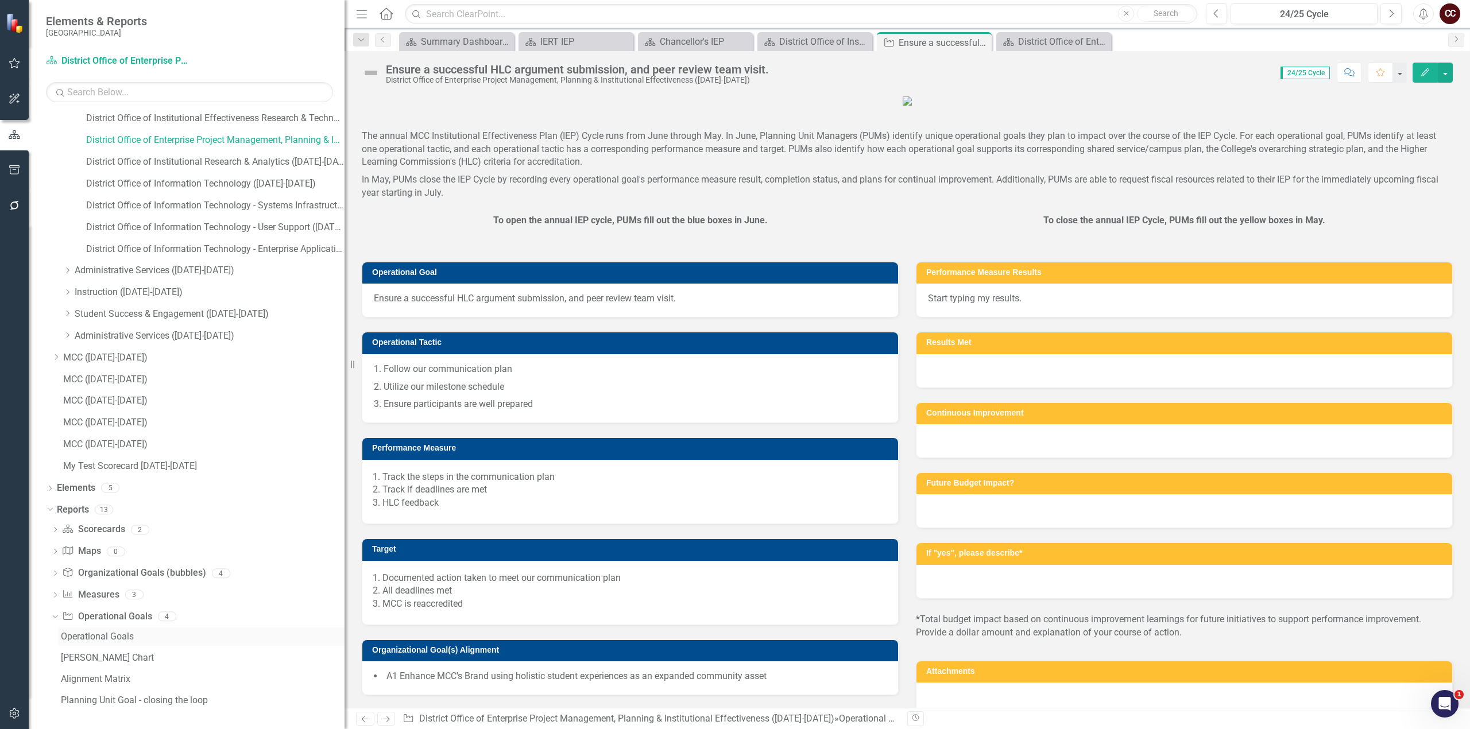
click at [117, 637] on div "Operational Goals" at bounding box center [203, 637] width 284 height 10
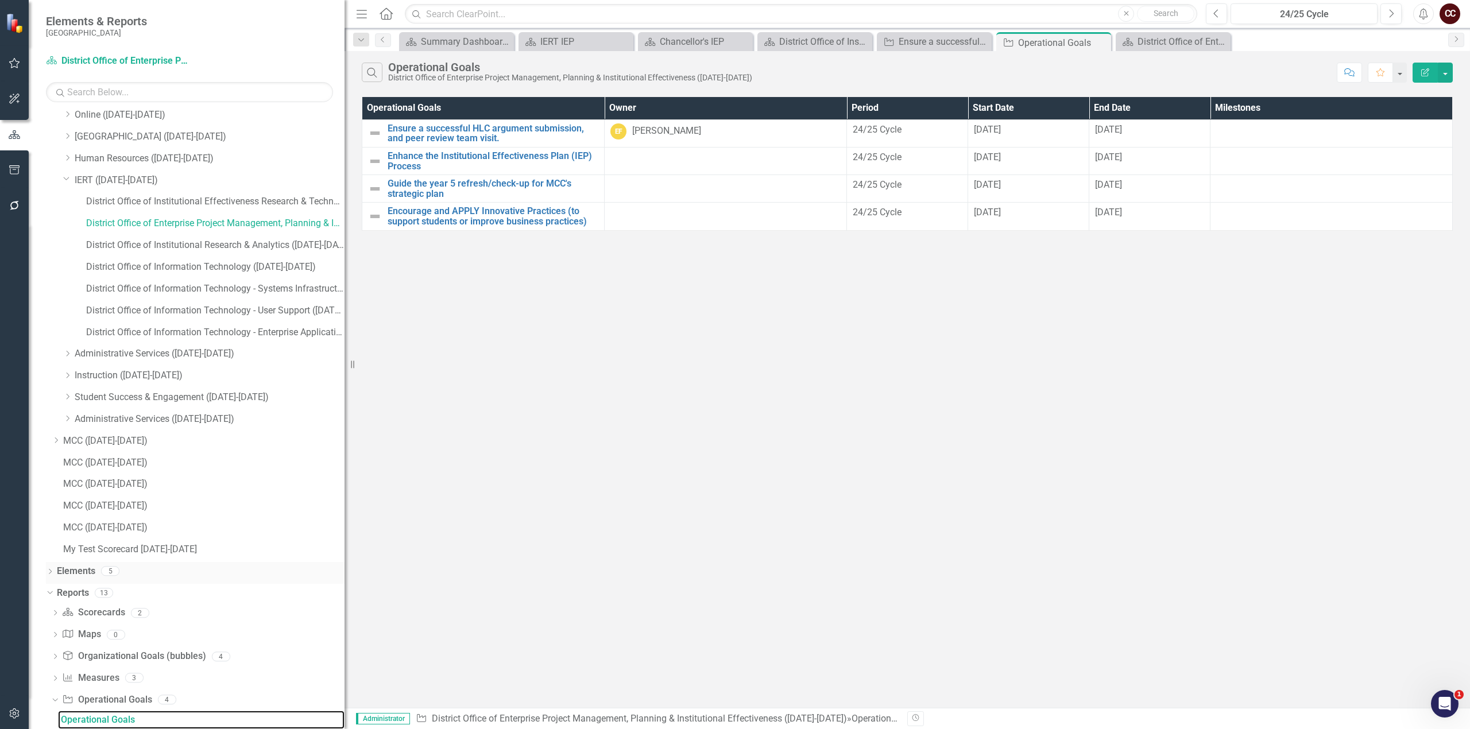
scroll to position [219, 0]
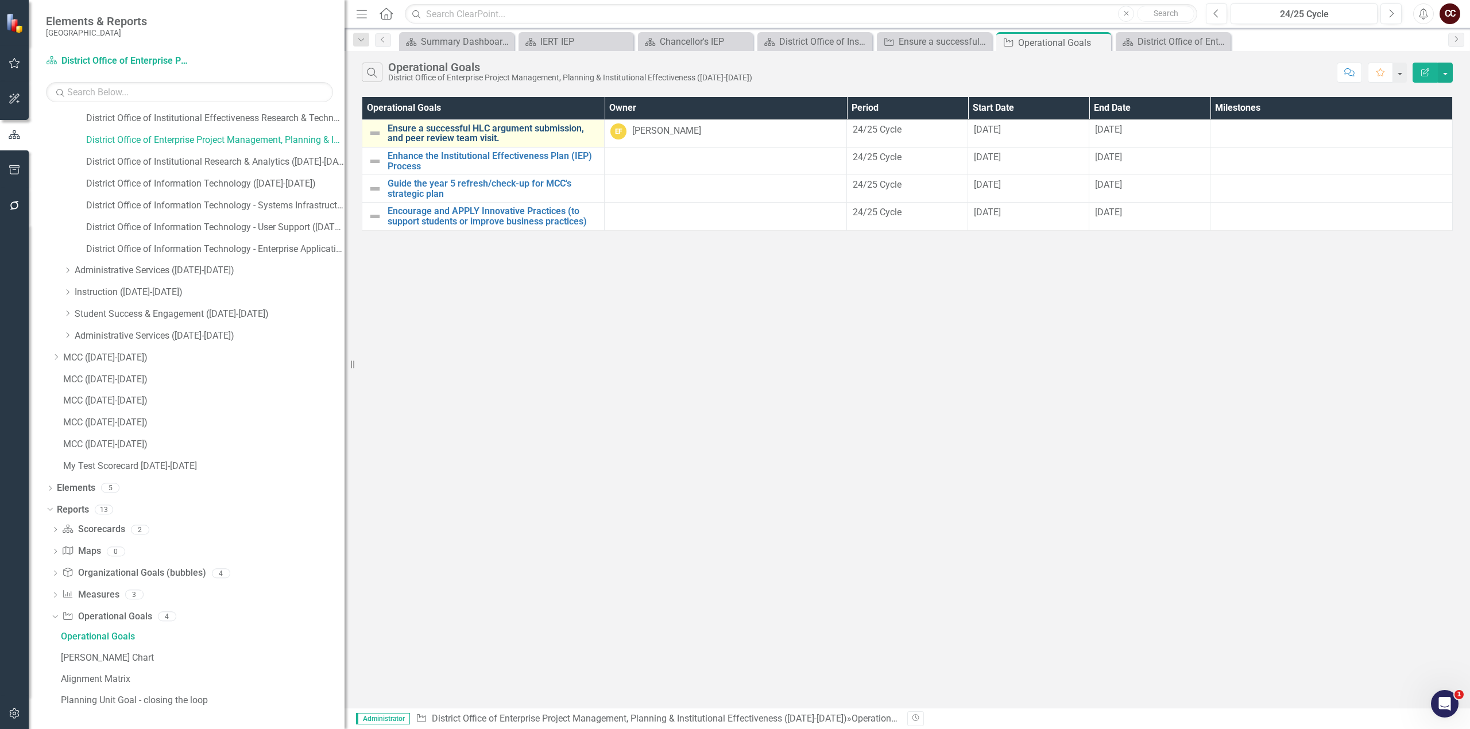
click at [504, 130] on link "Ensure a successful HLC argument submission, and peer review team visit." at bounding box center [493, 133] width 211 height 20
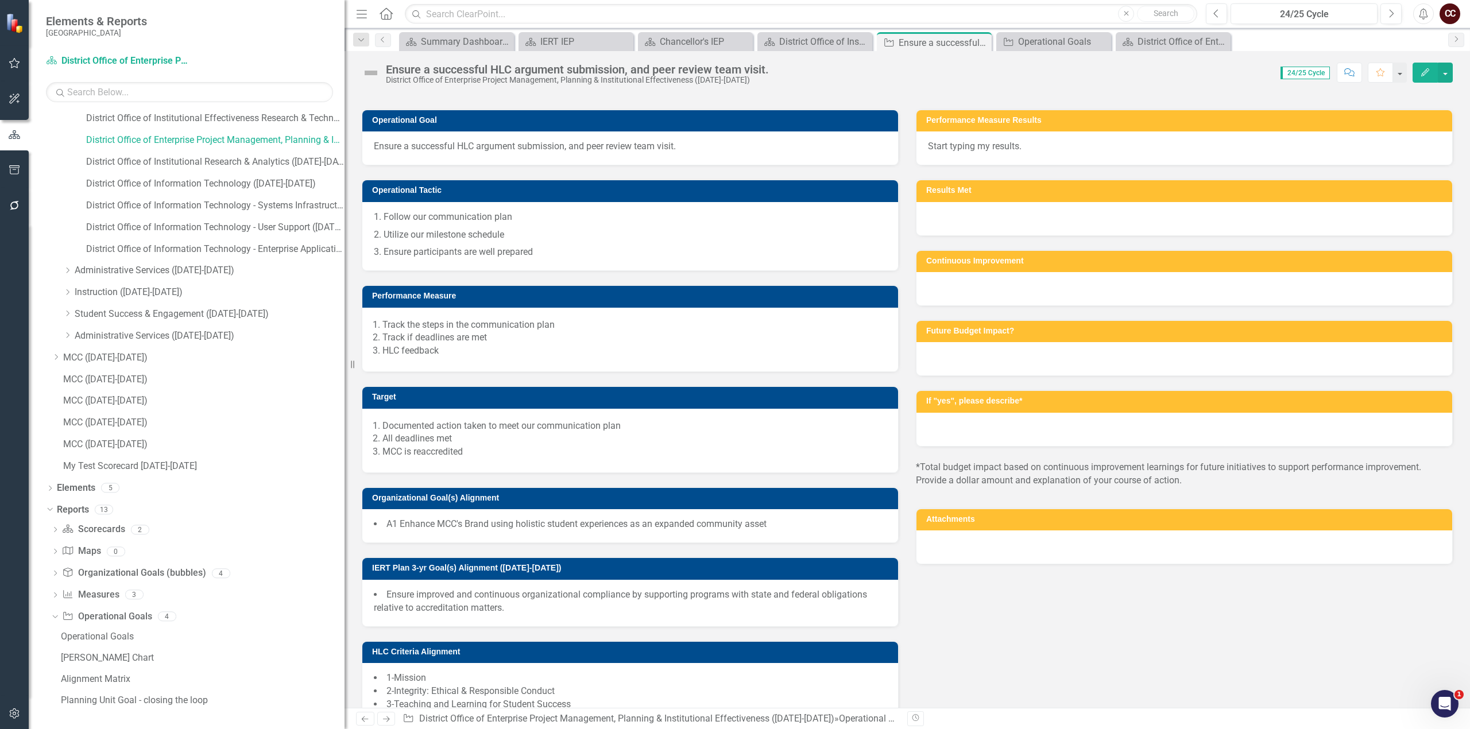
scroll to position [153, 0]
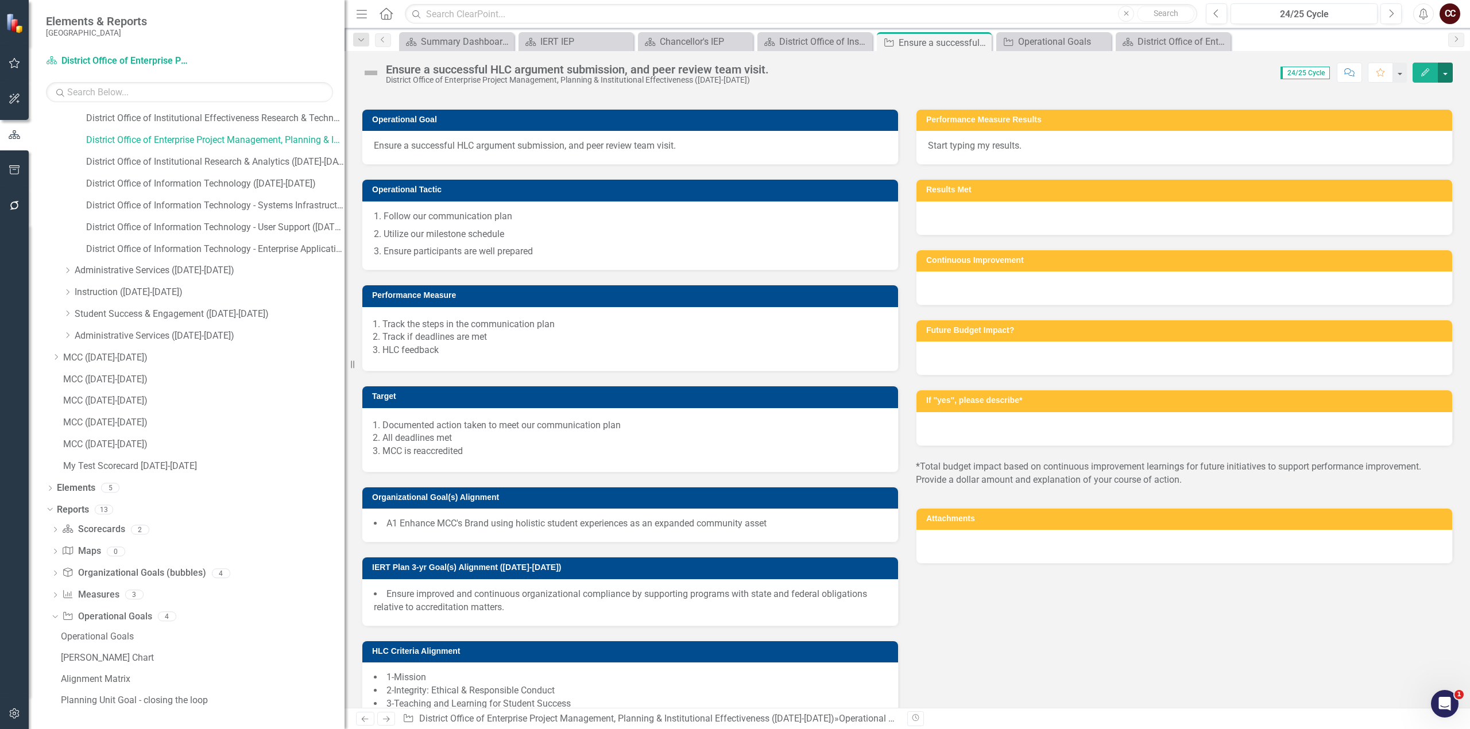
click at [1447, 74] on button "button" at bounding box center [1445, 73] width 15 height 20
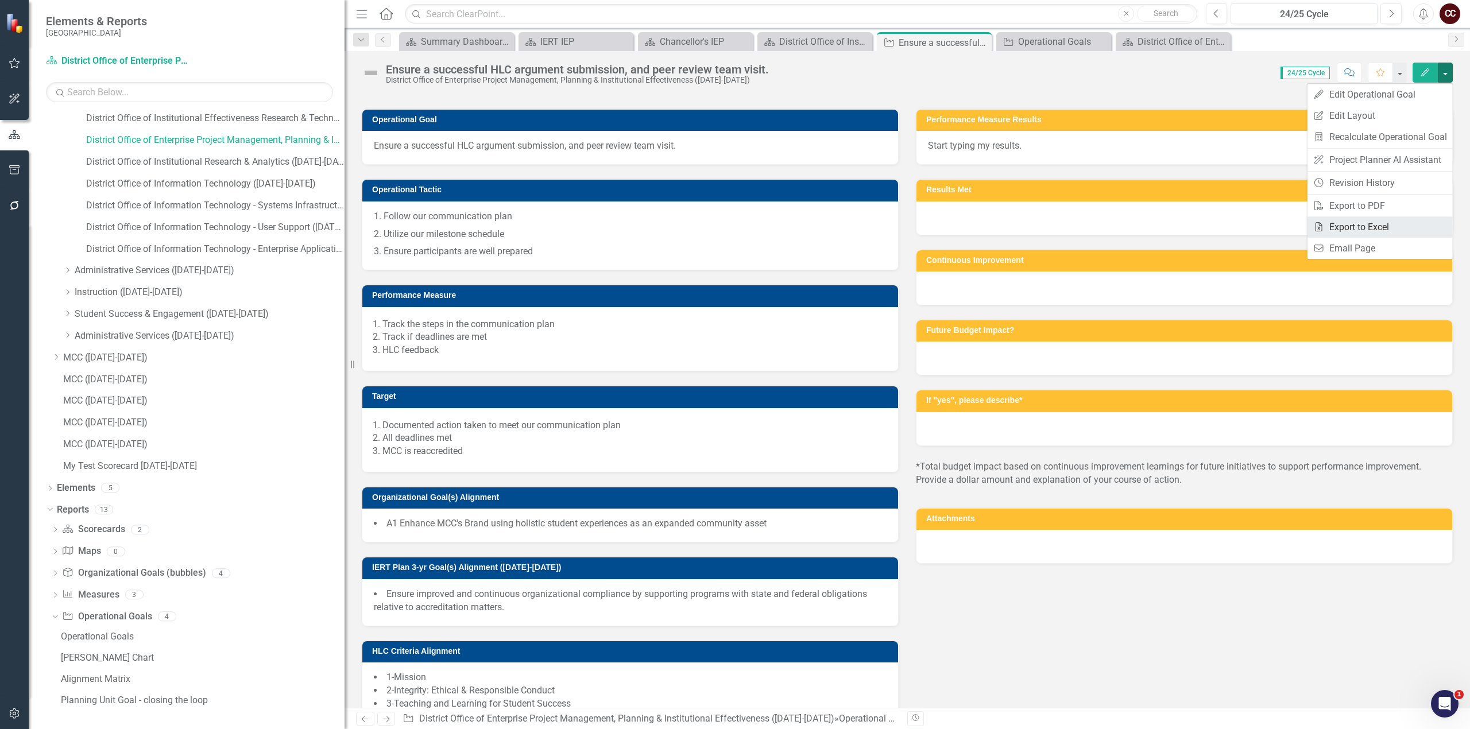
click at [1381, 229] on link "Excel Export to Excel" at bounding box center [1379, 226] width 145 height 21
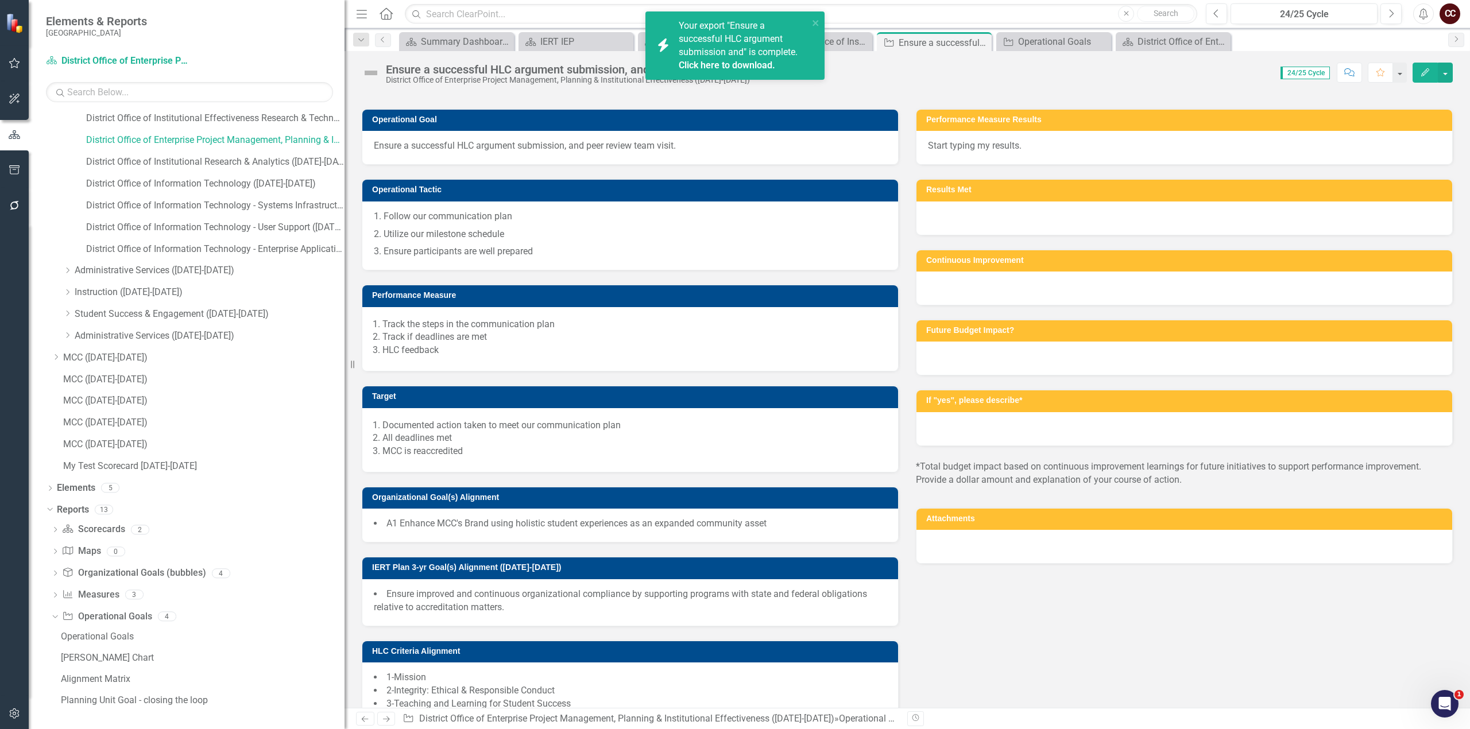
click at [719, 61] on link "Click here to download." at bounding box center [727, 65] width 96 height 11
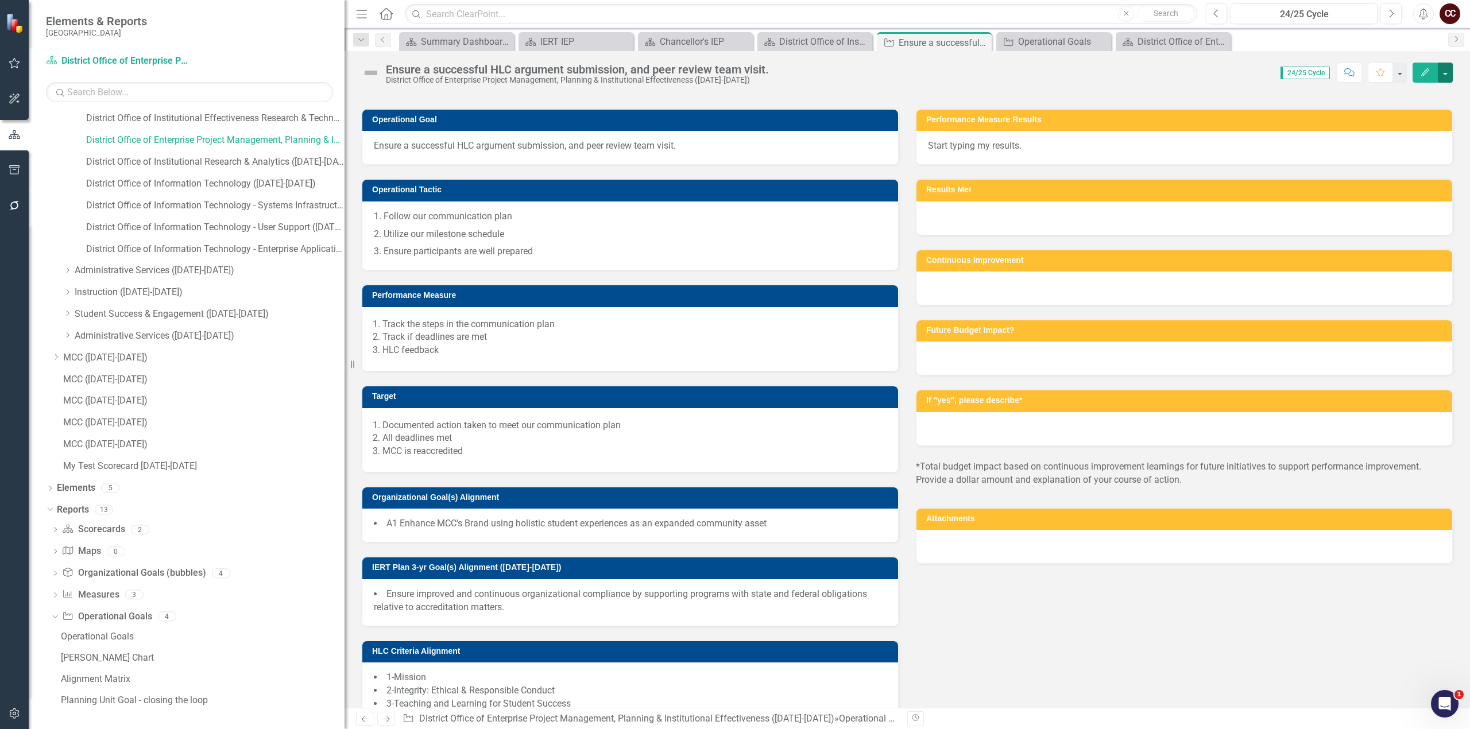
click at [1447, 72] on button "button" at bounding box center [1445, 73] width 15 height 20
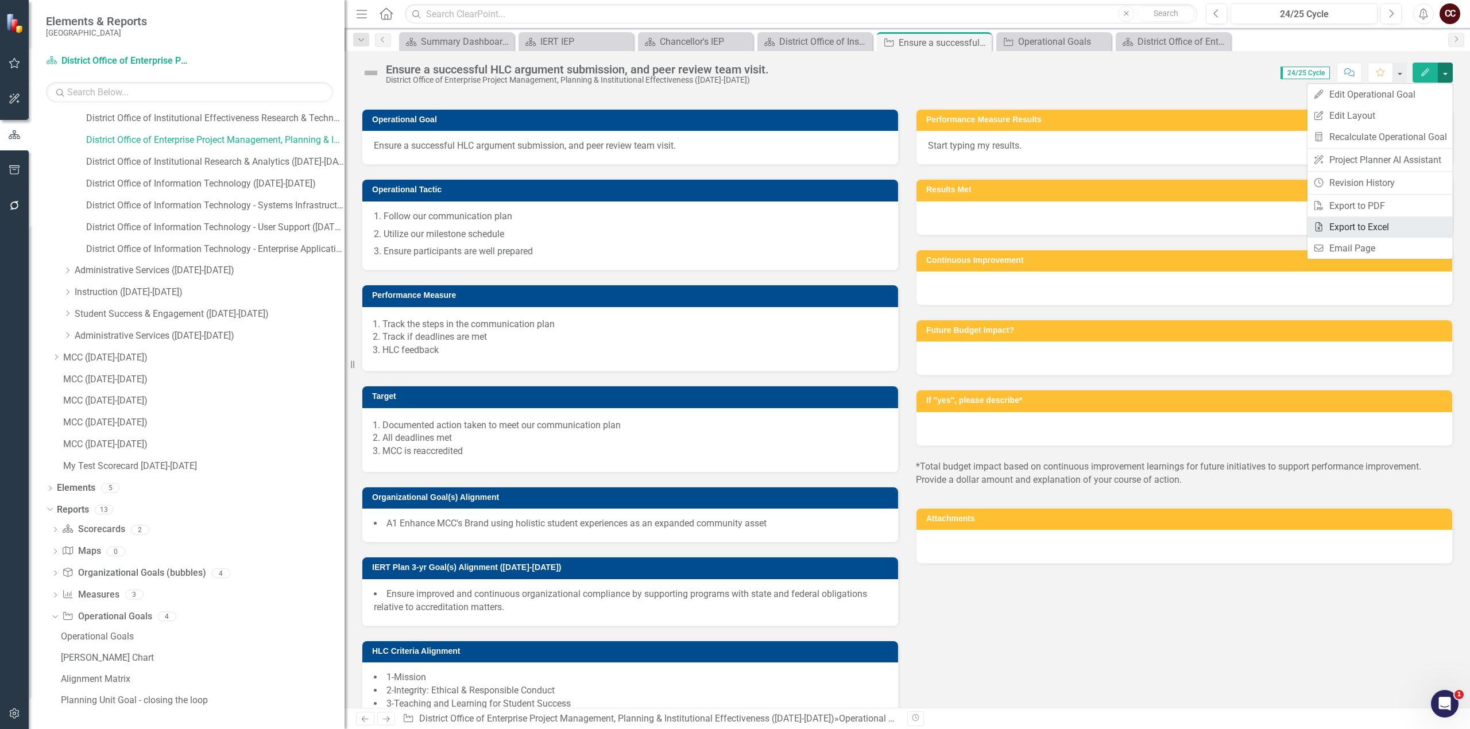
click at [1370, 225] on link "Excel Export to Excel" at bounding box center [1379, 226] width 145 height 21
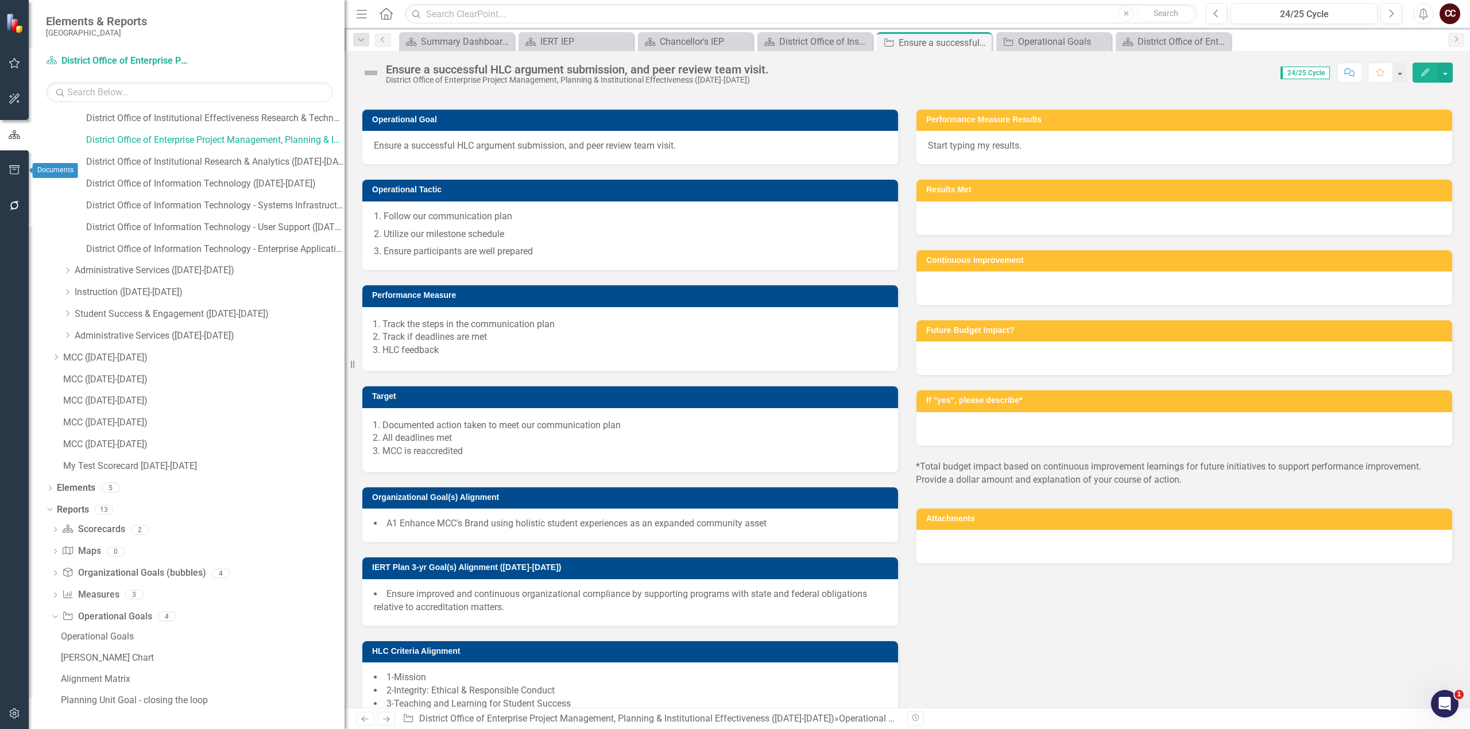
click at [17, 173] on icon "button" at bounding box center [15, 169] width 12 height 9
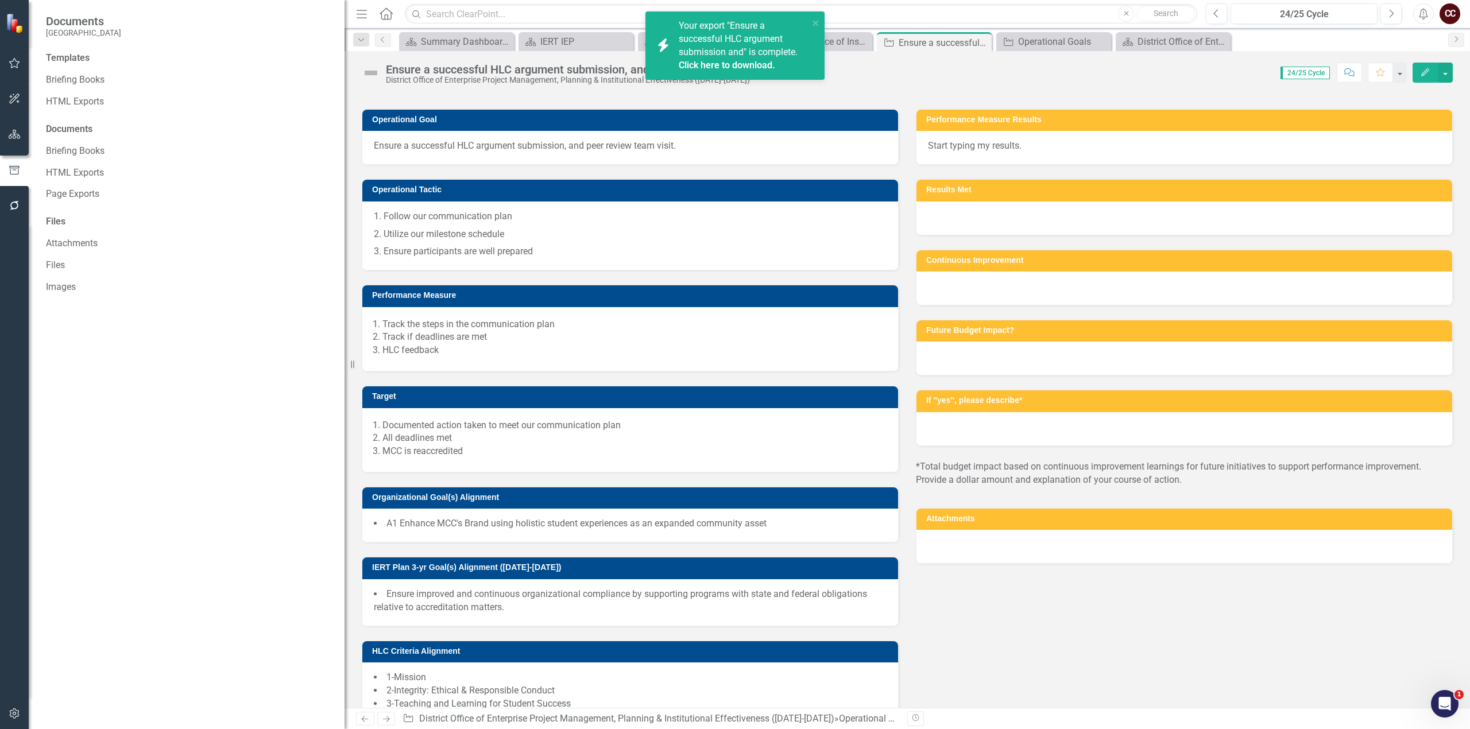
click at [737, 62] on link "Click here to download." at bounding box center [727, 65] width 96 height 11
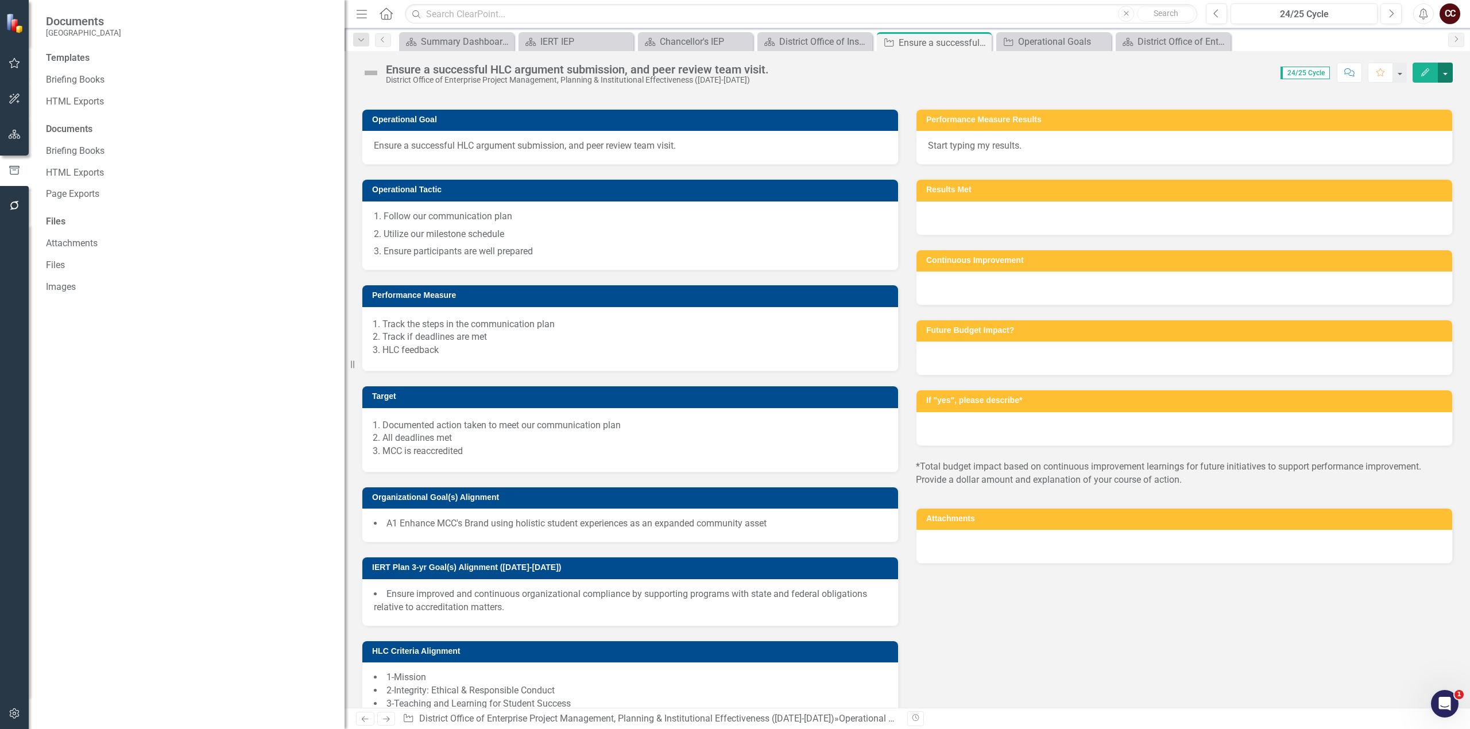
click at [1439, 69] on button "button" at bounding box center [1445, 73] width 15 height 20
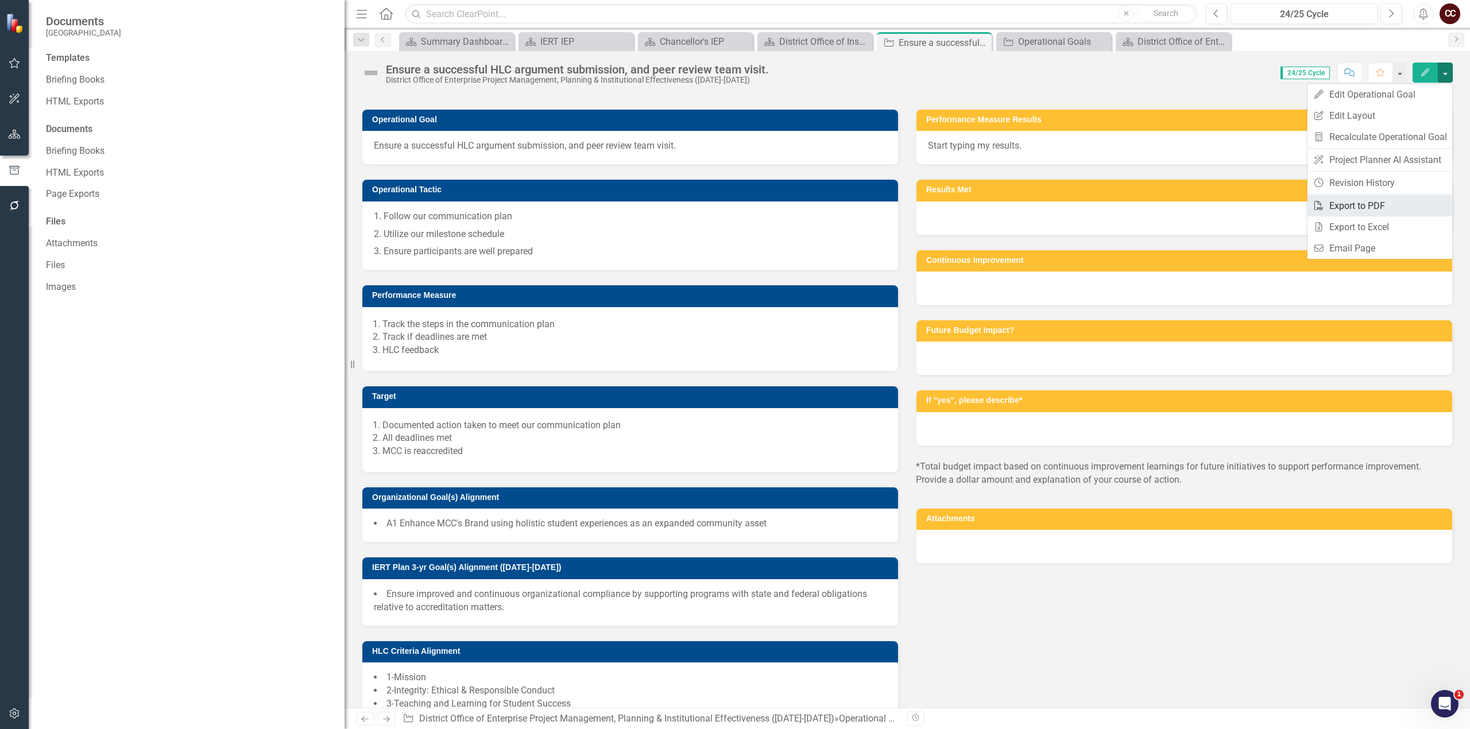
click at [1378, 200] on link "PDF Export to PDF" at bounding box center [1379, 205] width 145 height 21
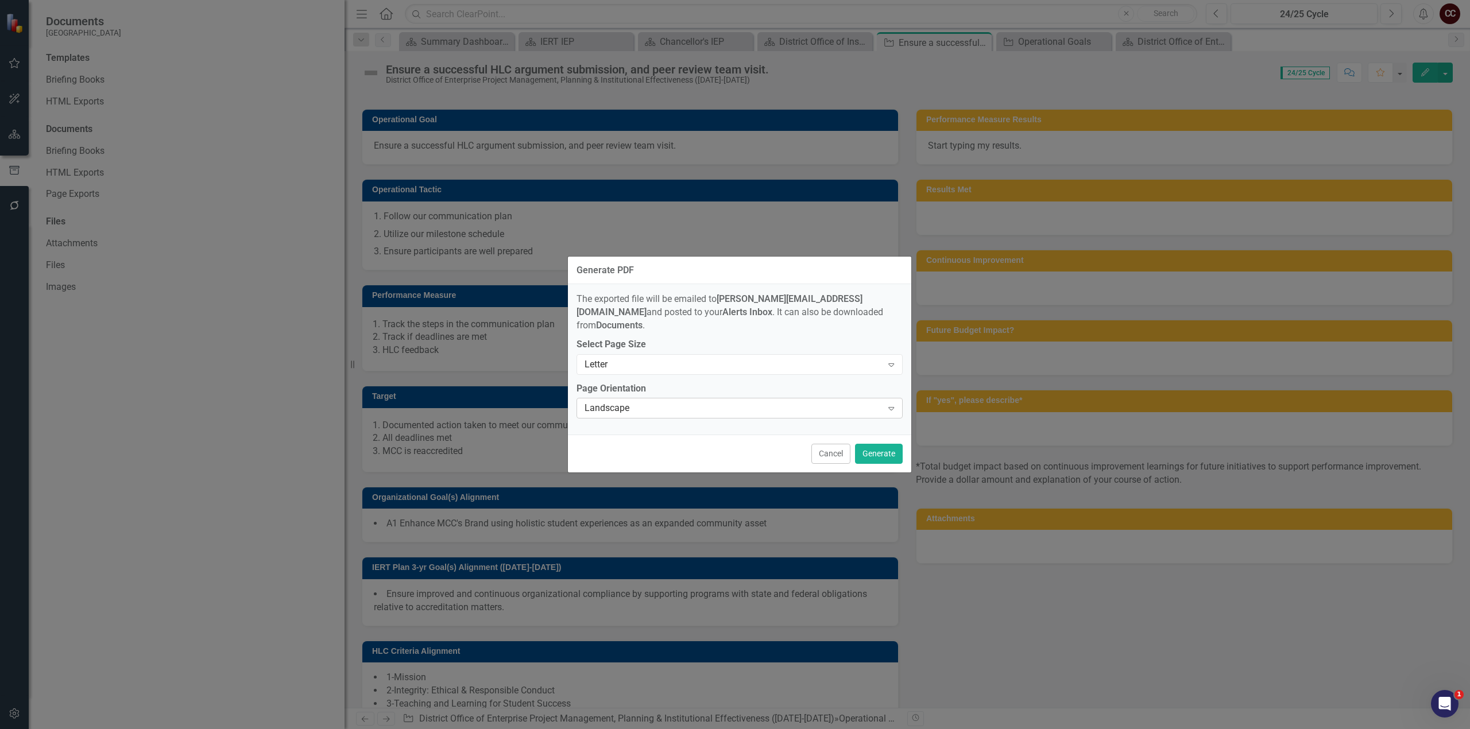
click at [754, 402] on div "Landscape" at bounding box center [733, 408] width 298 height 13
click at [880, 451] on button "Generate" at bounding box center [879, 454] width 48 height 20
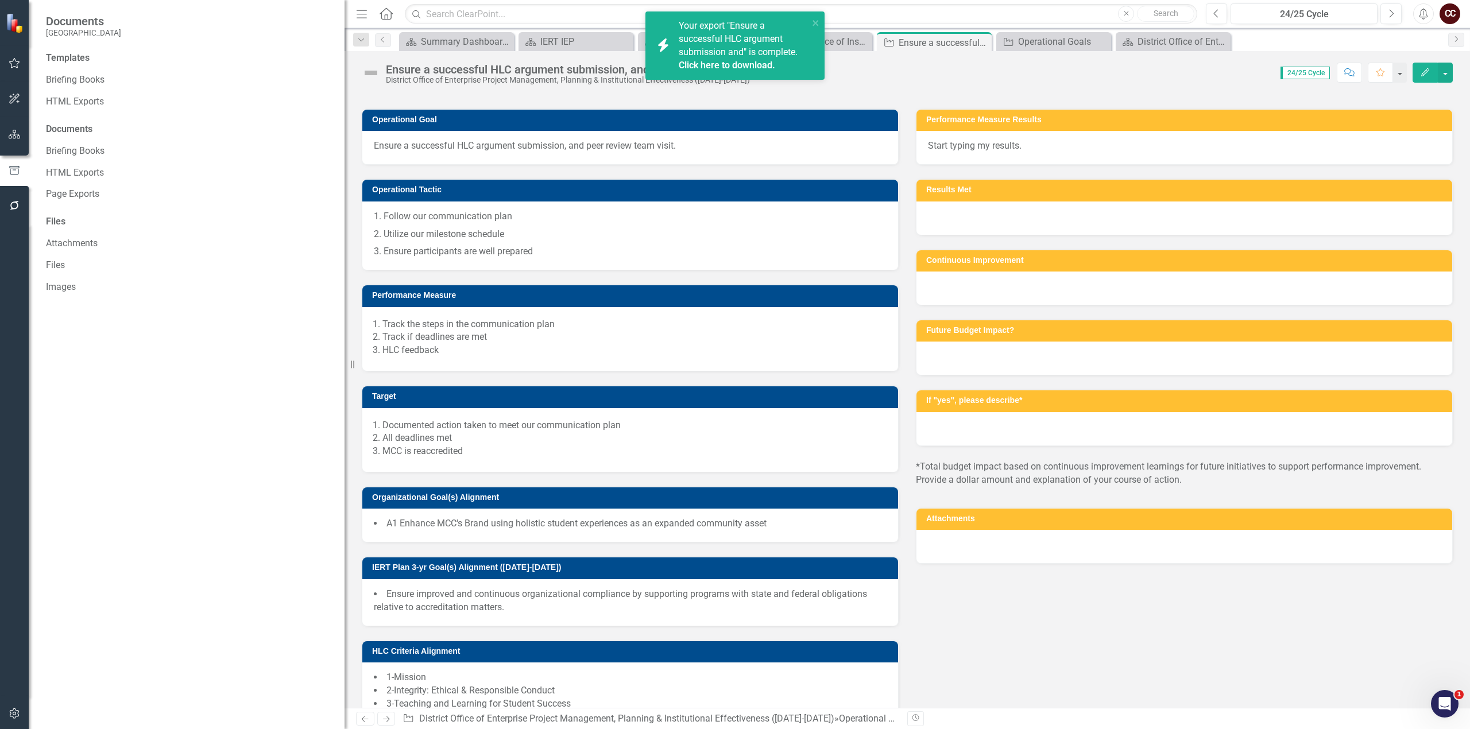
click at [729, 64] on link "Click here to download." at bounding box center [727, 65] width 96 height 11
